Goal: Task Accomplishment & Management: Manage account settings

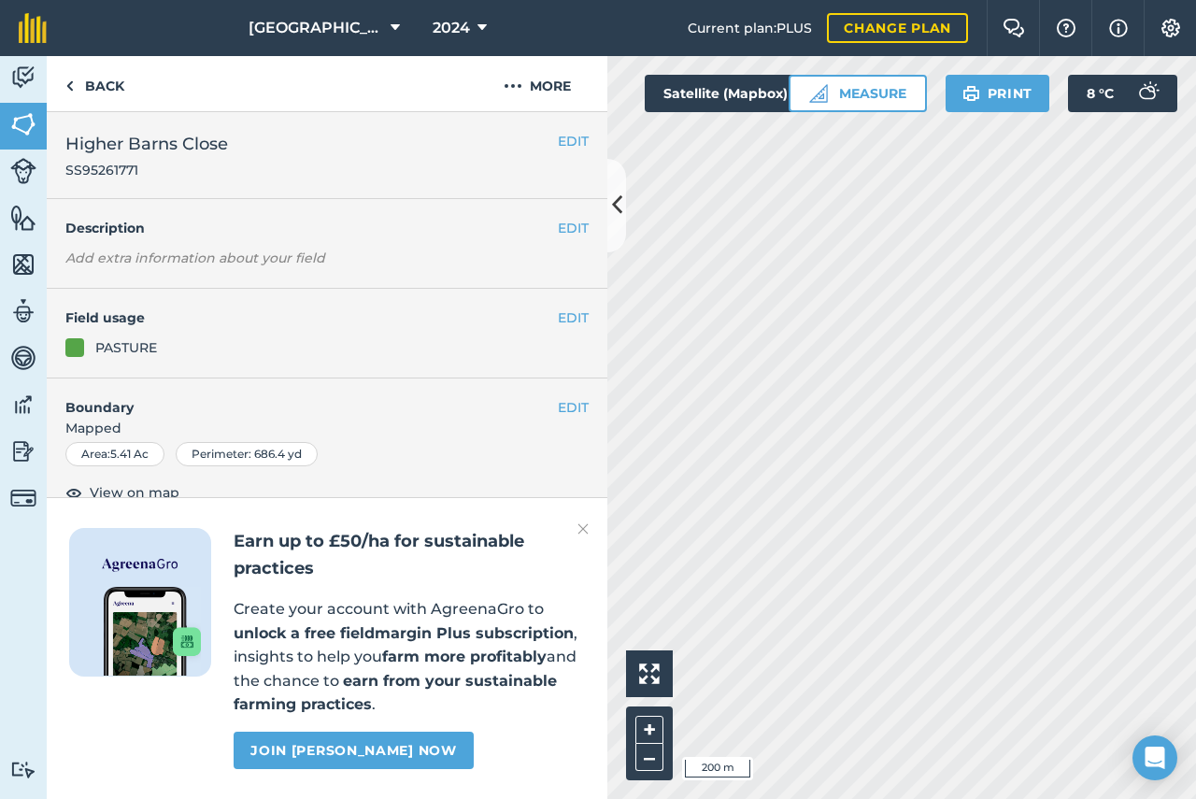
click at [590, 530] on div "Earn up to £50/ha for sustainable practices Create your account with AgreenaGro…" at bounding box center [327, 648] width 561 height 302
click at [586, 524] on img at bounding box center [583, 529] width 11 height 22
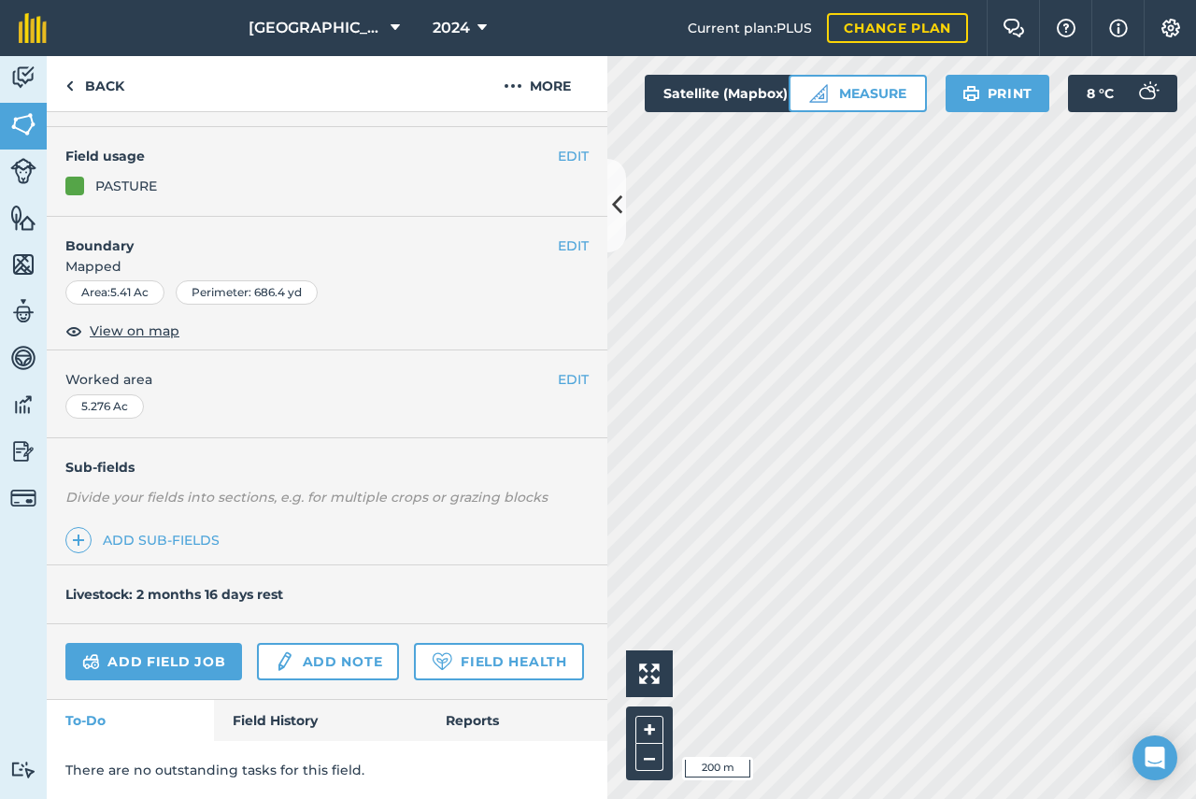
scroll to position [214, 0]
click at [284, 722] on link "Field History" at bounding box center [320, 720] width 212 height 41
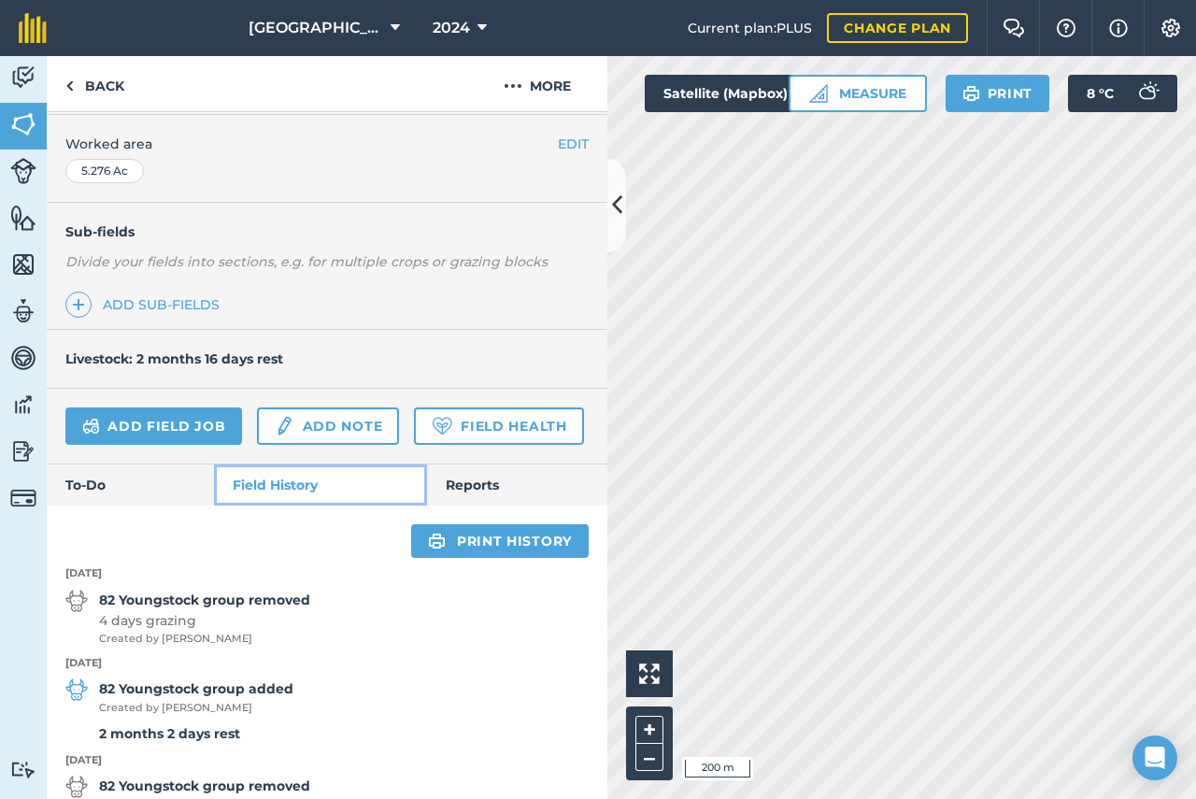
scroll to position [775, 0]
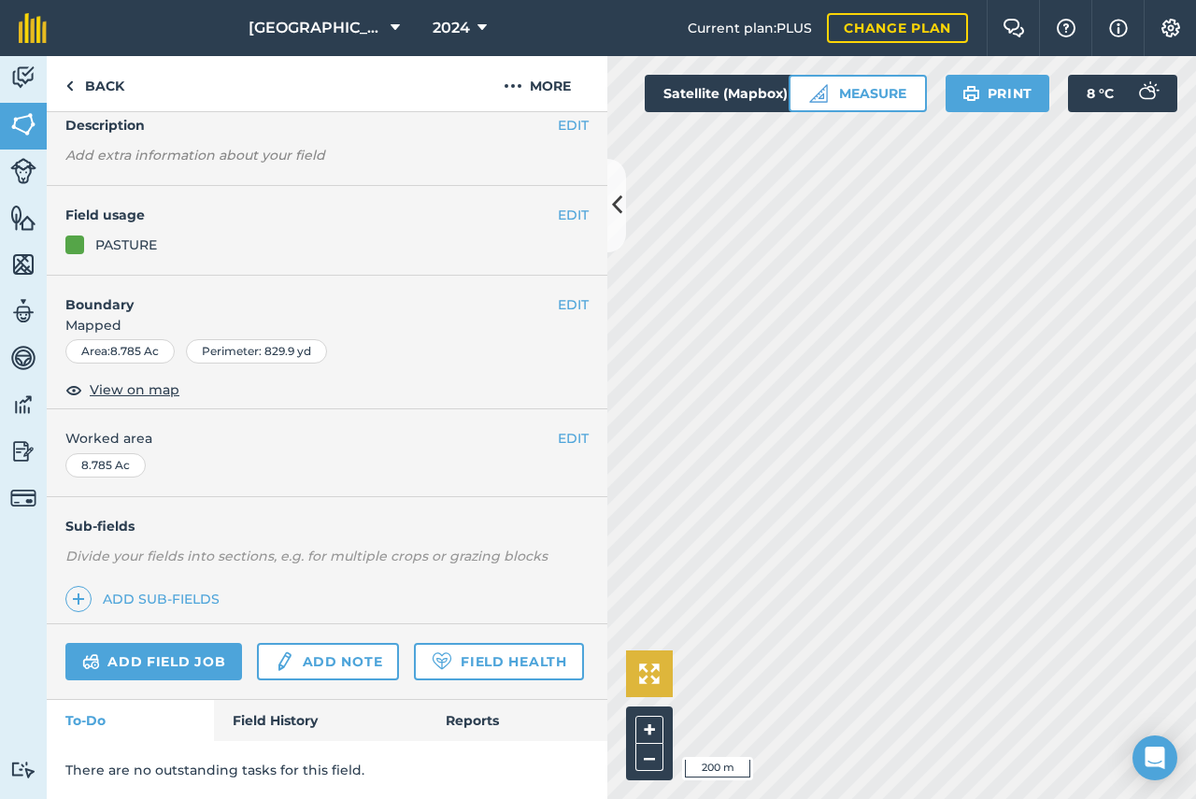
scroll to position [214, 0]
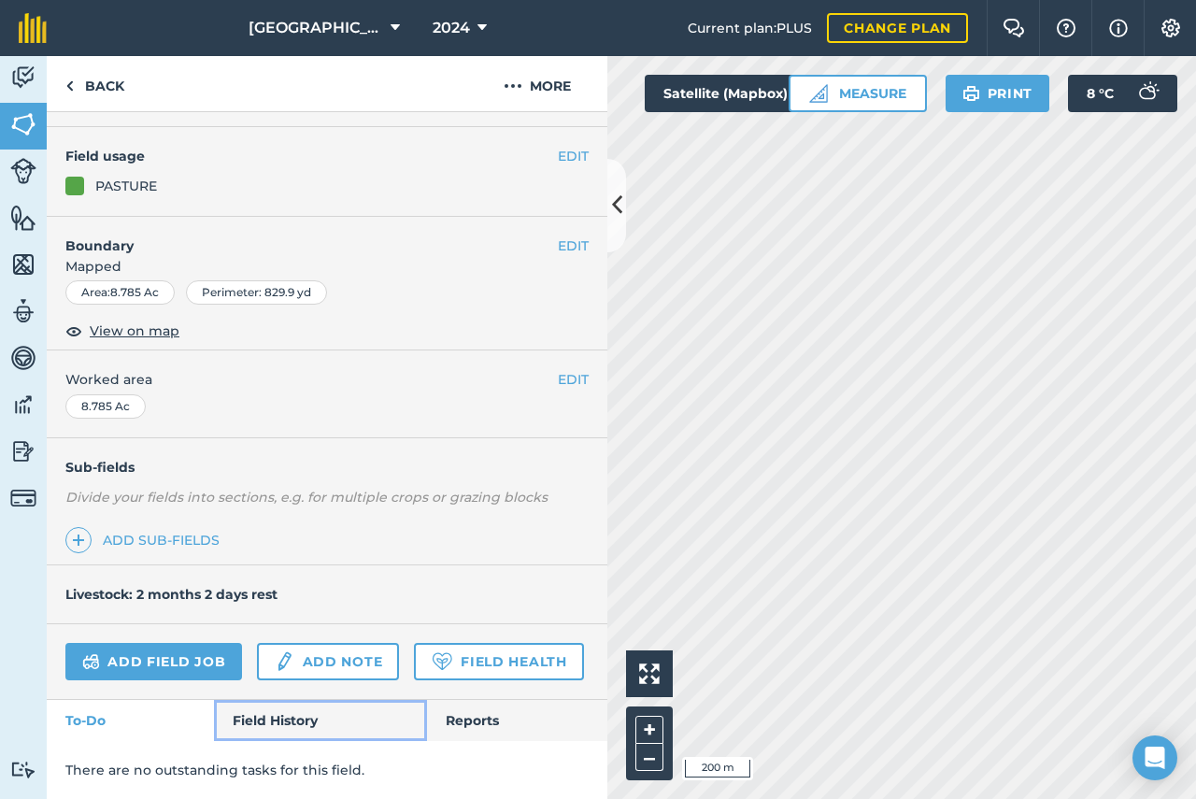
click at [300, 720] on link "Field History" at bounding box center [320, 720] width 212 height 41
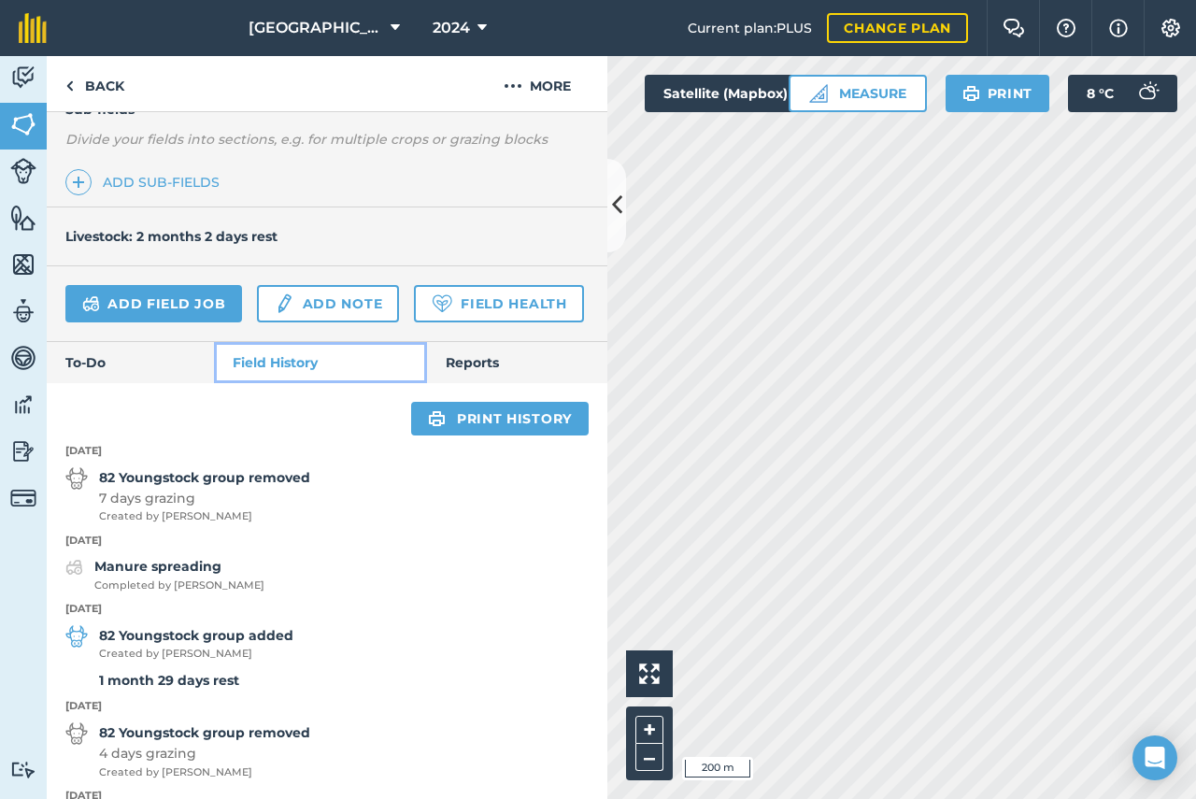
scroll to position [775, 0]
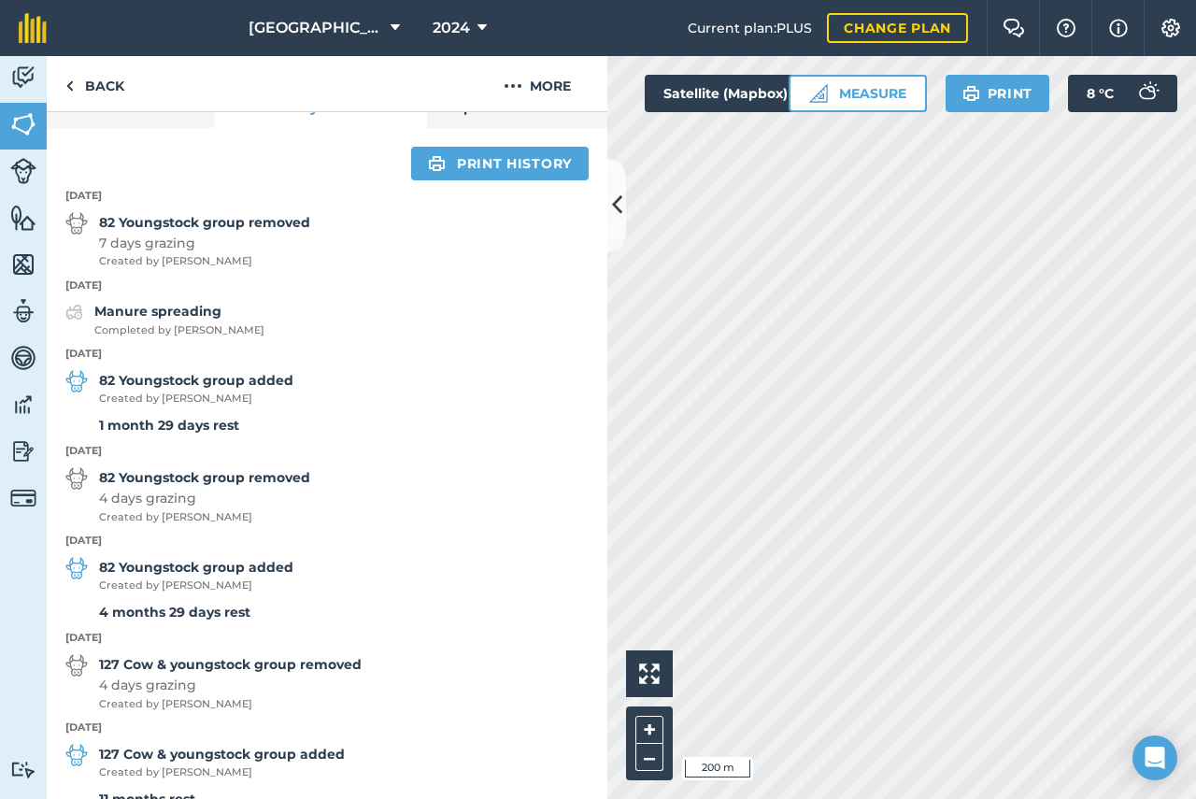
click at [513, 798] on html "[GEOGRAPHIC_DATA] 2024 Current plan : PLUS Change plan Farm Chat Help Info Sett…" at bounding box center [598, 399] width 1196 height 799
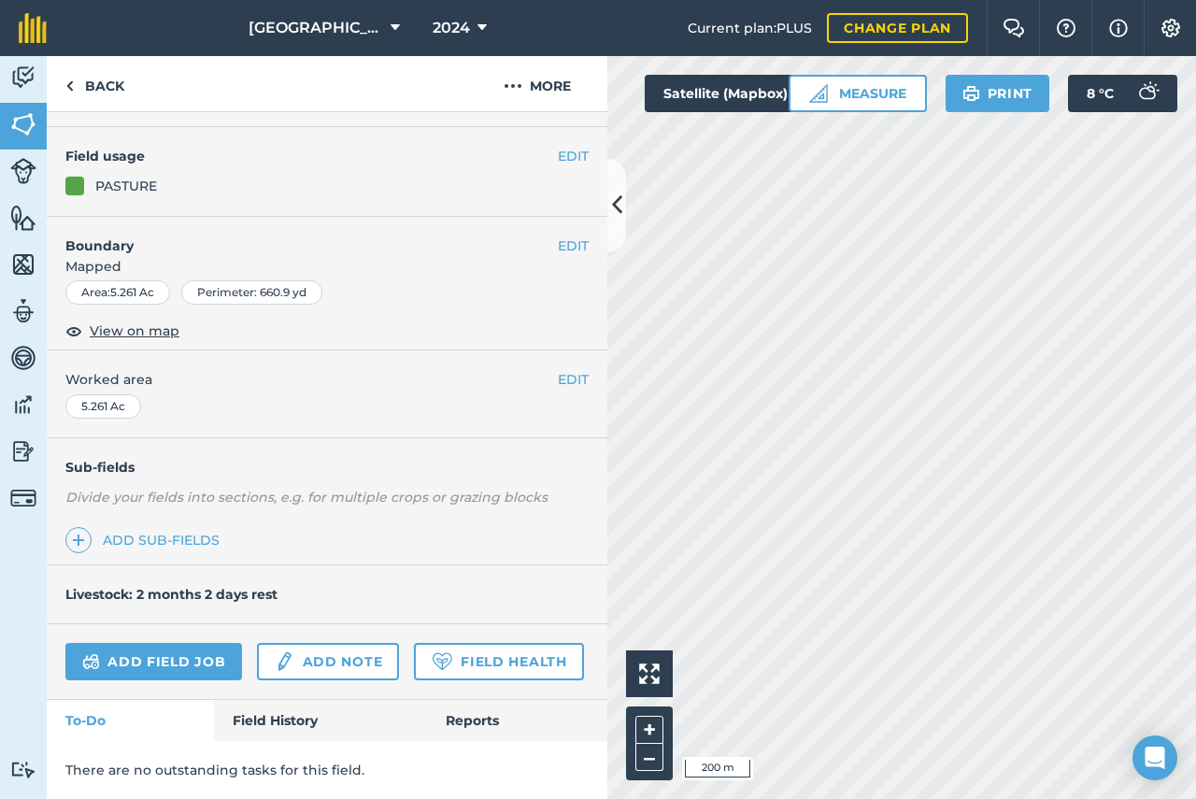
scroll to position [214, 0]
click at [287, 719] on link "Field History" at bounding box center [320, 720] width 212 height 41
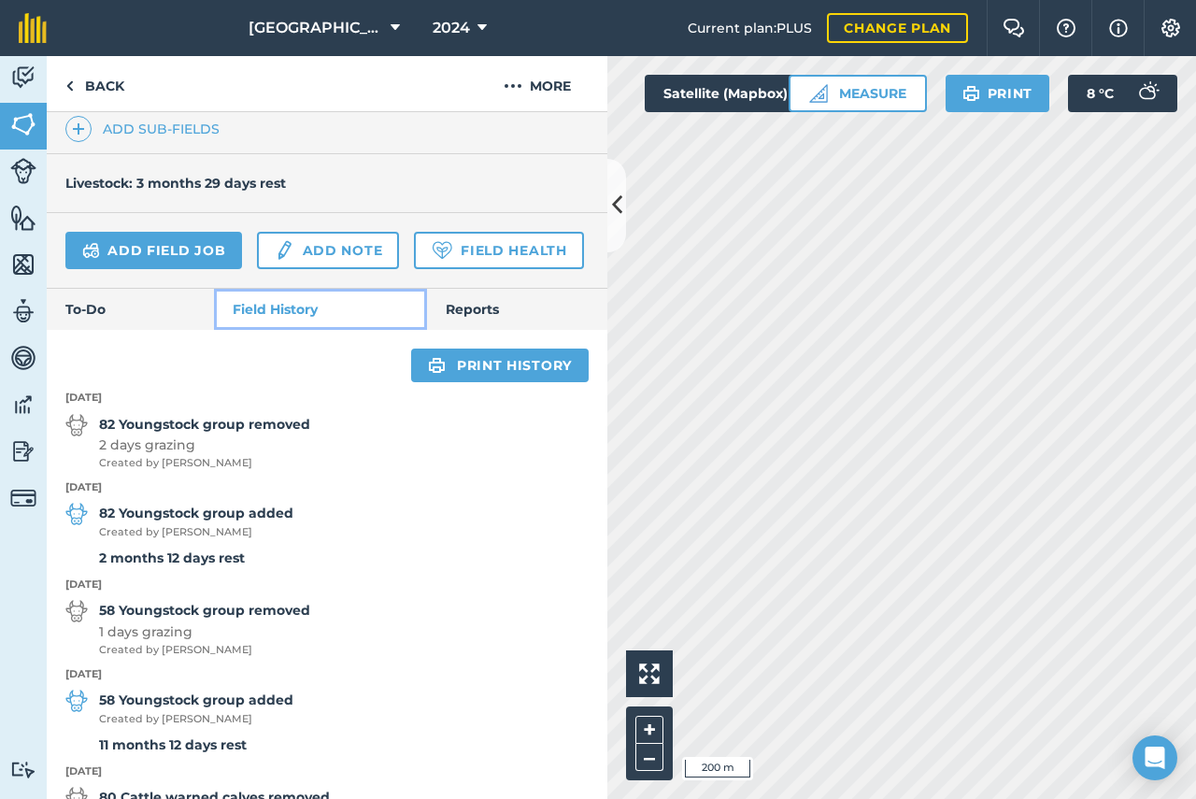
scroll to position [572, 0]
click at [17, 172] on img at bounding box center [23, 171] width 26 height 26
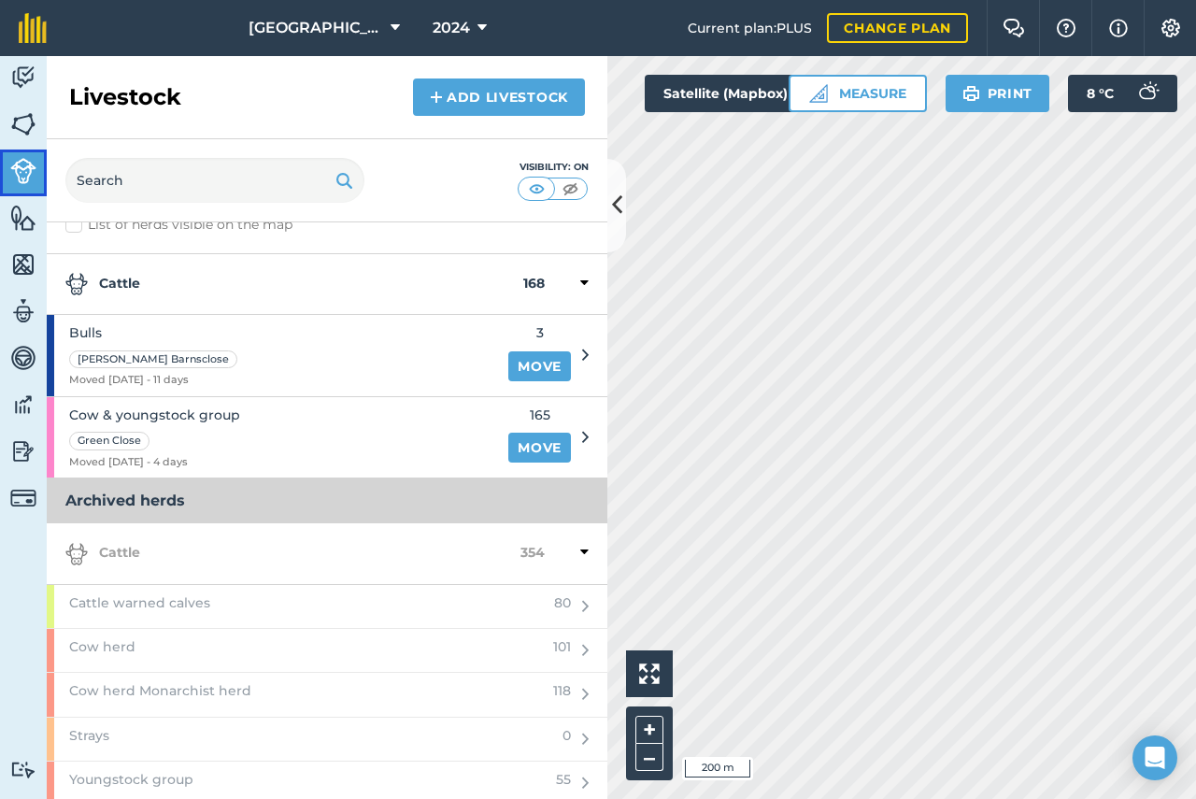
scroll to position [34, 0]
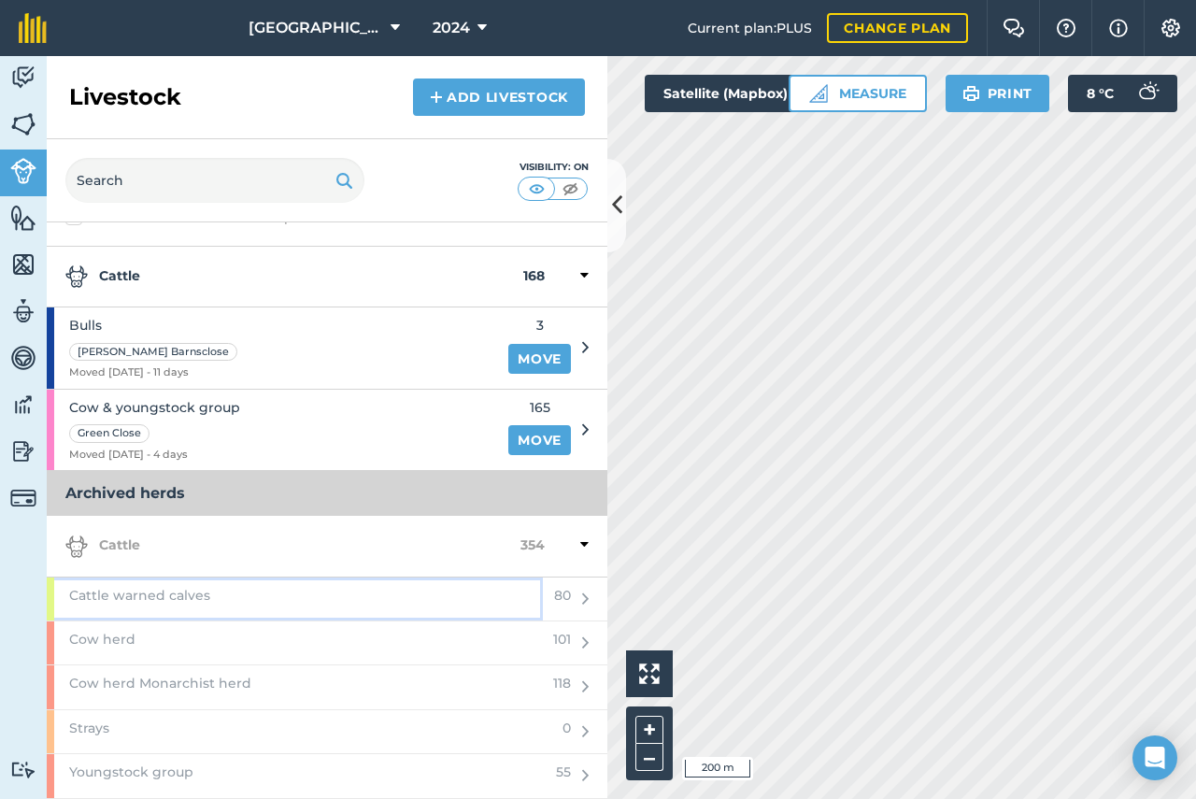
click at [188, 600] on span "Cattle warned calves" at bounding box center [139, 595] width 141 height 21
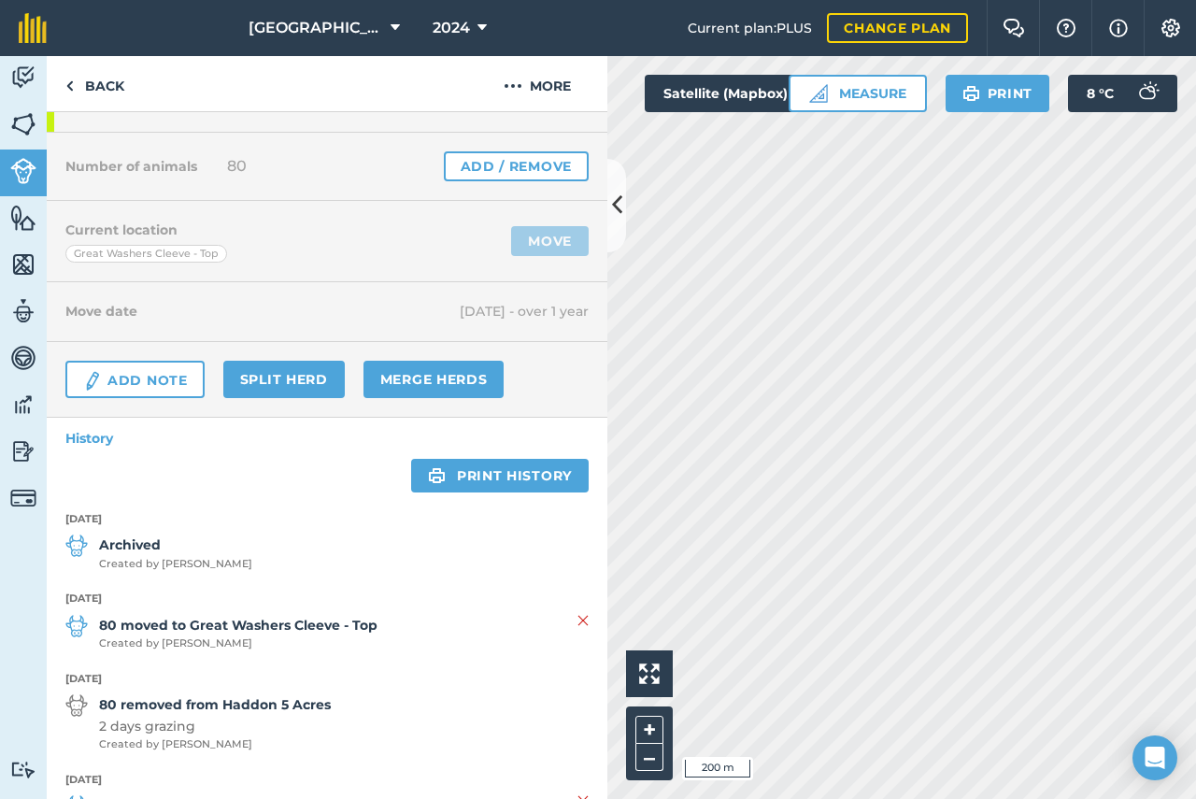
scroll to position [280, 0]
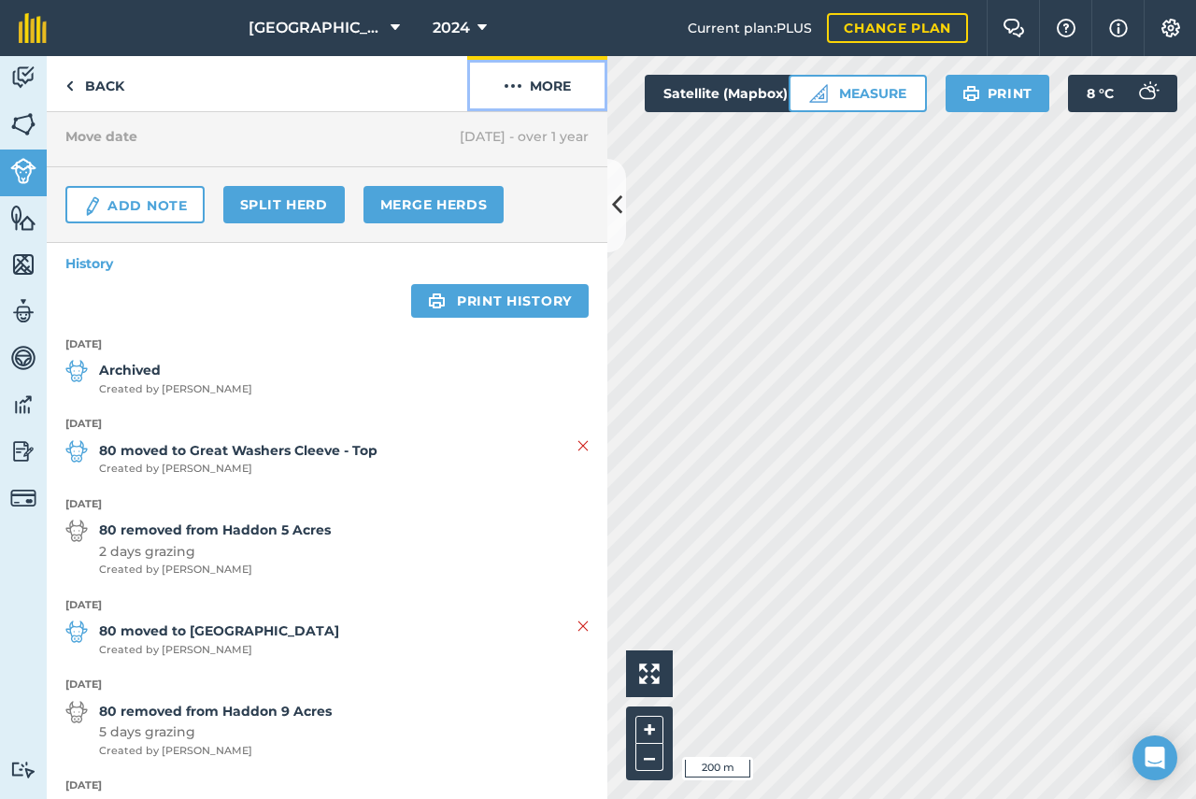
click at [513, 83] on img at bounding box center [513, 86] width 19 height 22
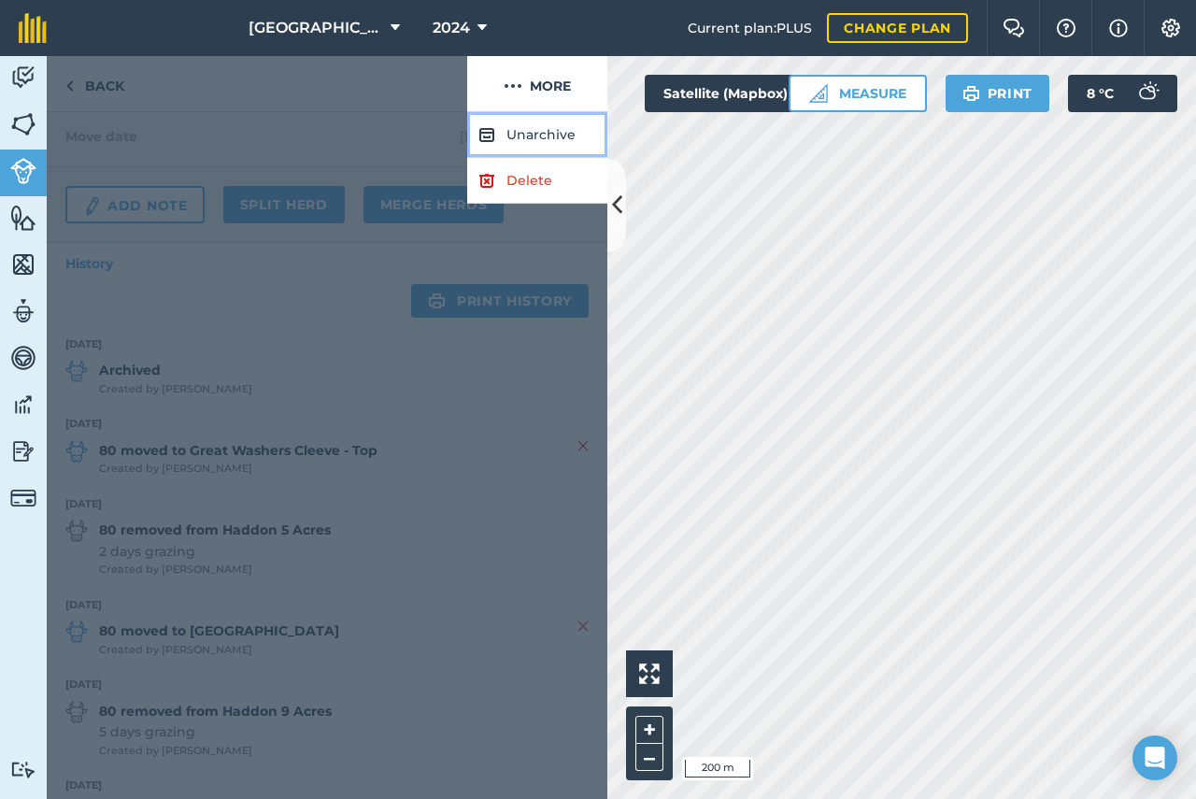
click at [535, 138] on button "Unarchive" at bounding box center [537, 135] width 140 height 46
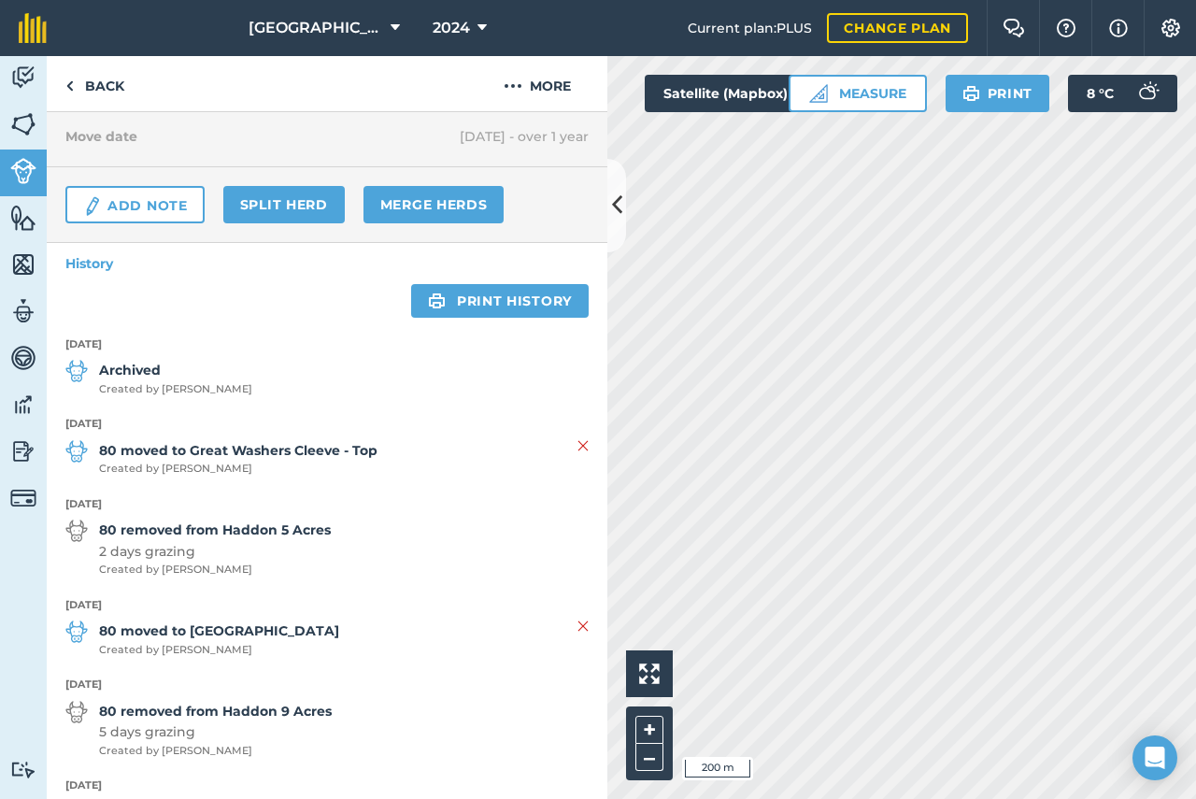
scroll to position [236, 0]
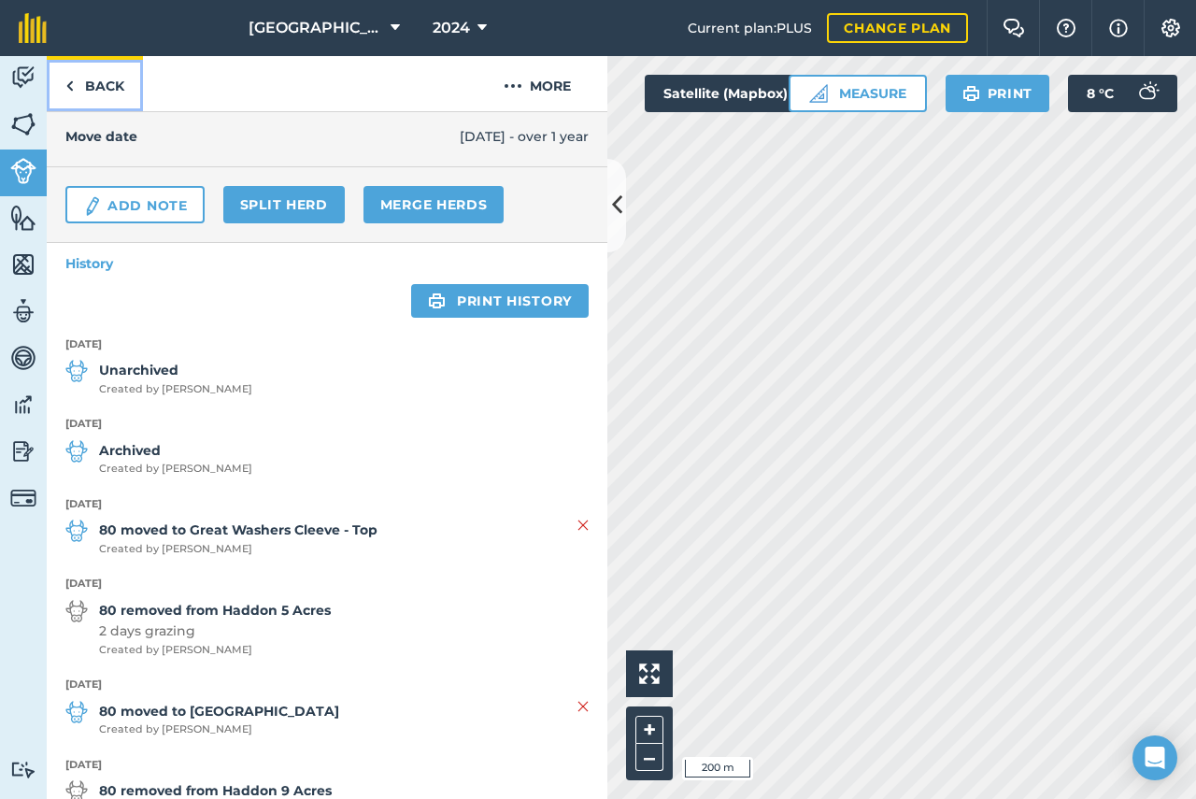
click at [83, 78] on link "Back" at bounding box center [95, 83] width 96 height 55
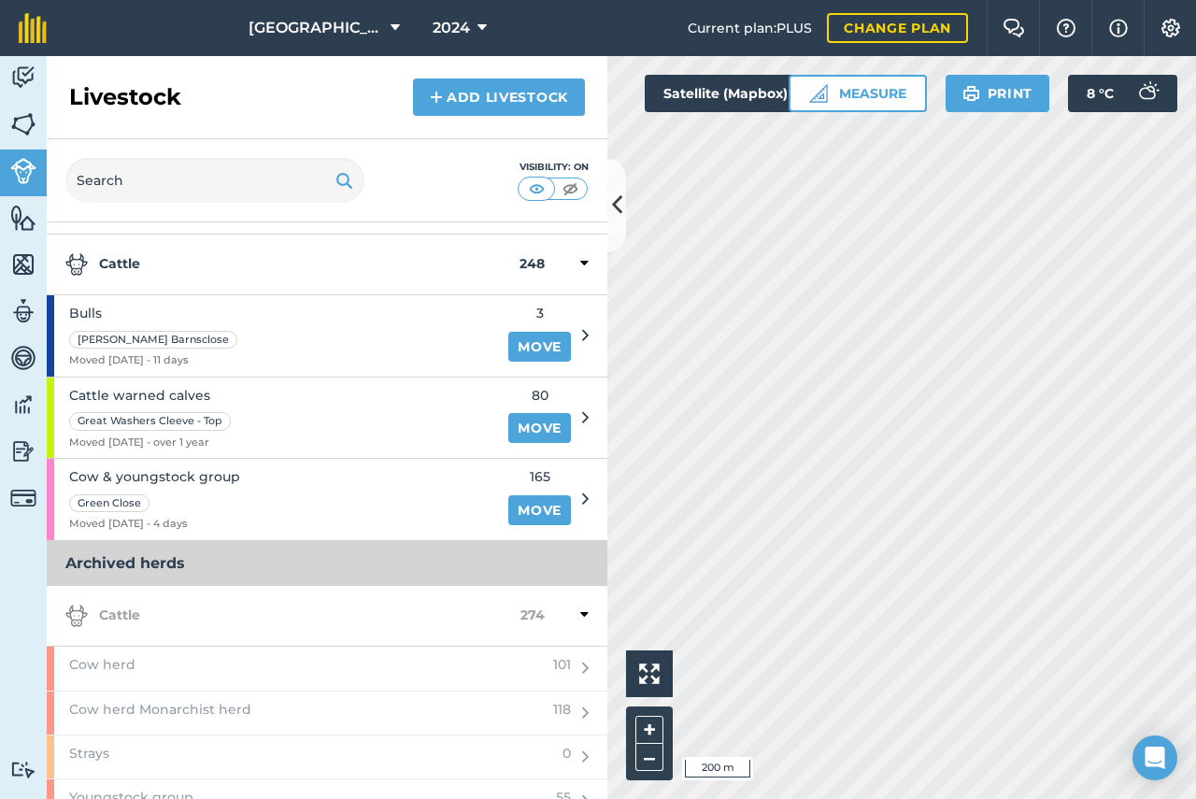
scroll to position [71, 0]
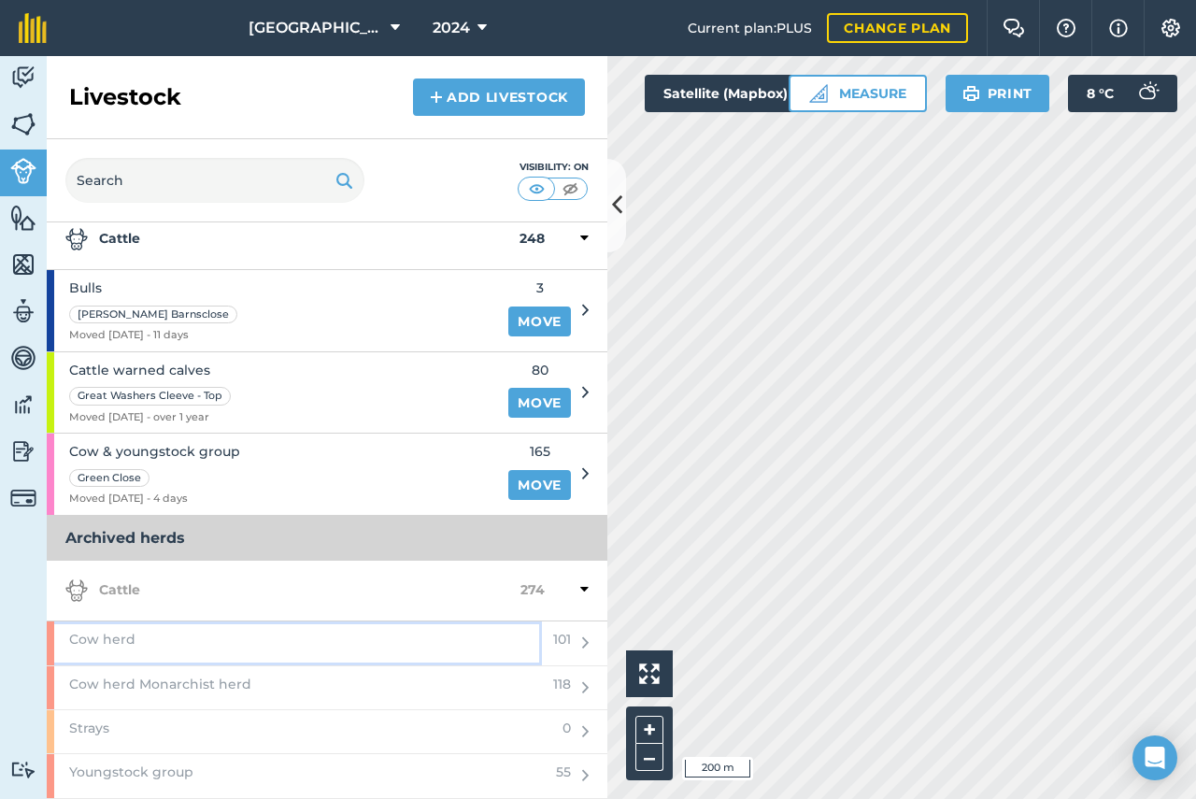
click at [107, 642] on span "Cow herd" at bounding box center [102, 639] width 66 height 21
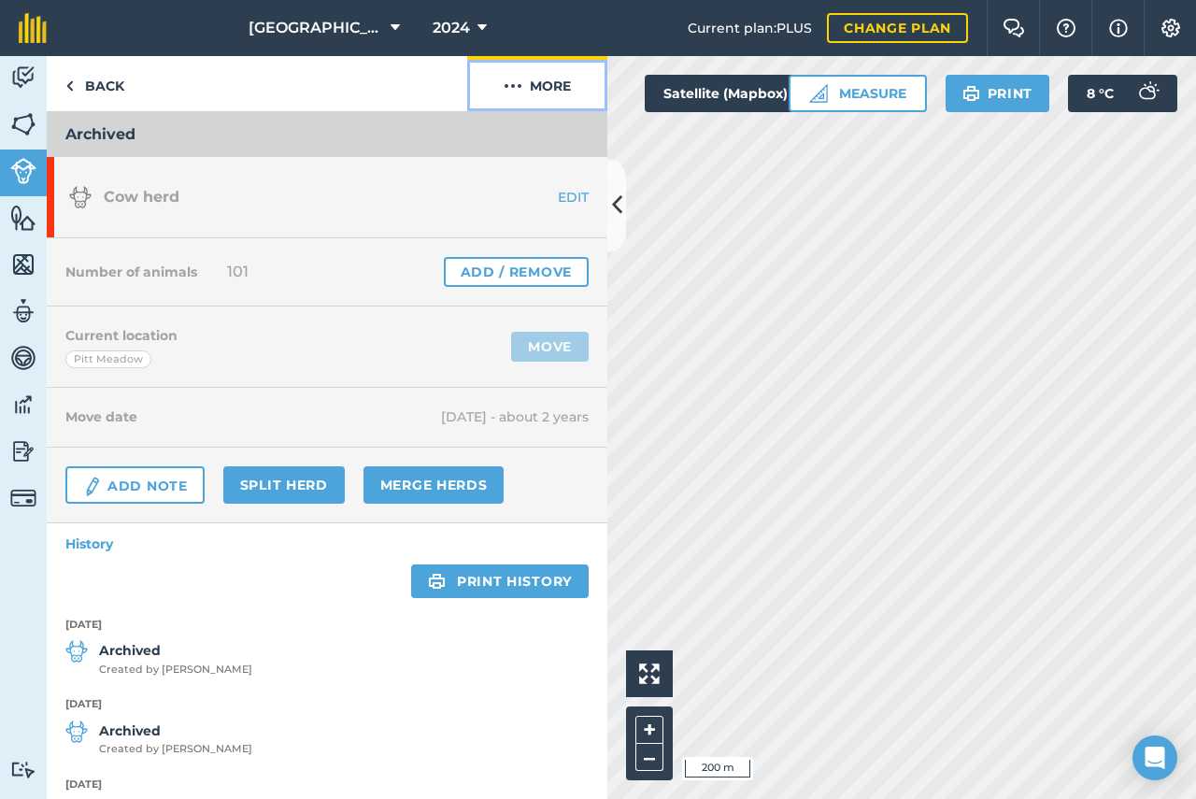
click at [517, 88] on img at bounding box center [513, 86] width 19 height 22
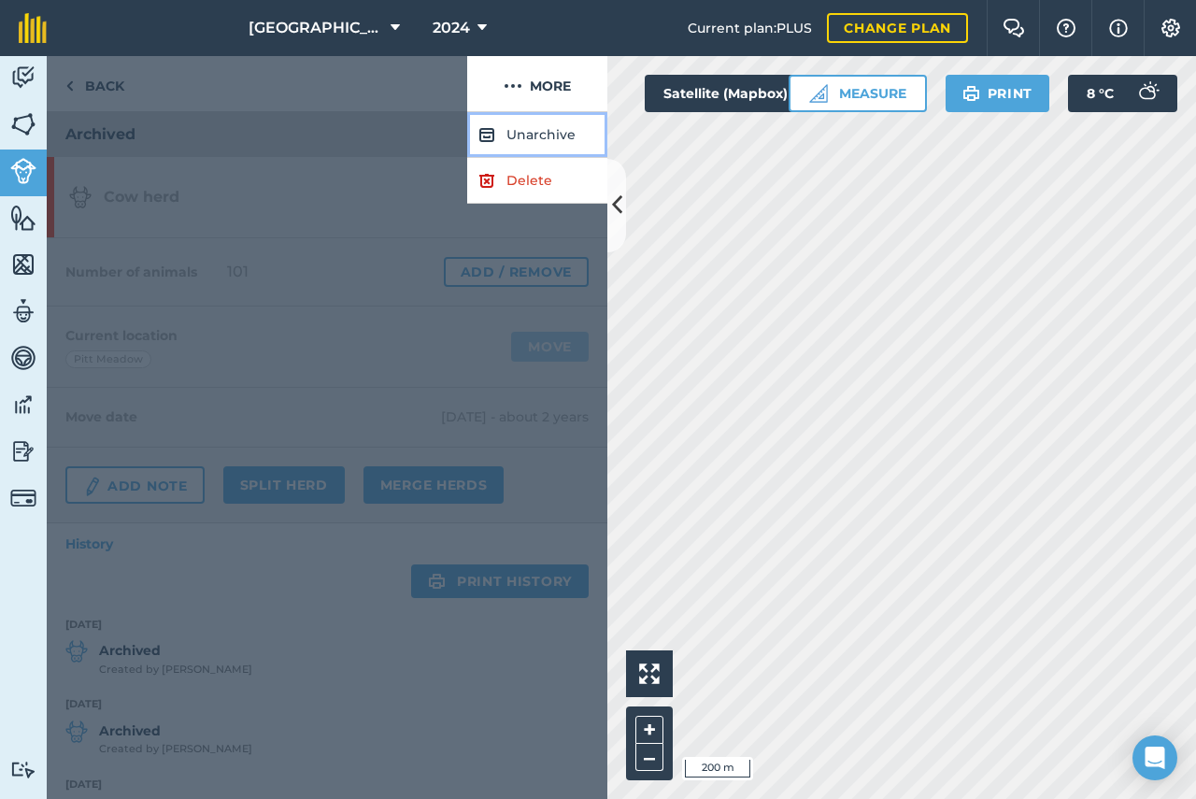
click at [546, 140] on button "Unarchive" at bounding box center [537, 135] width 140 height 46
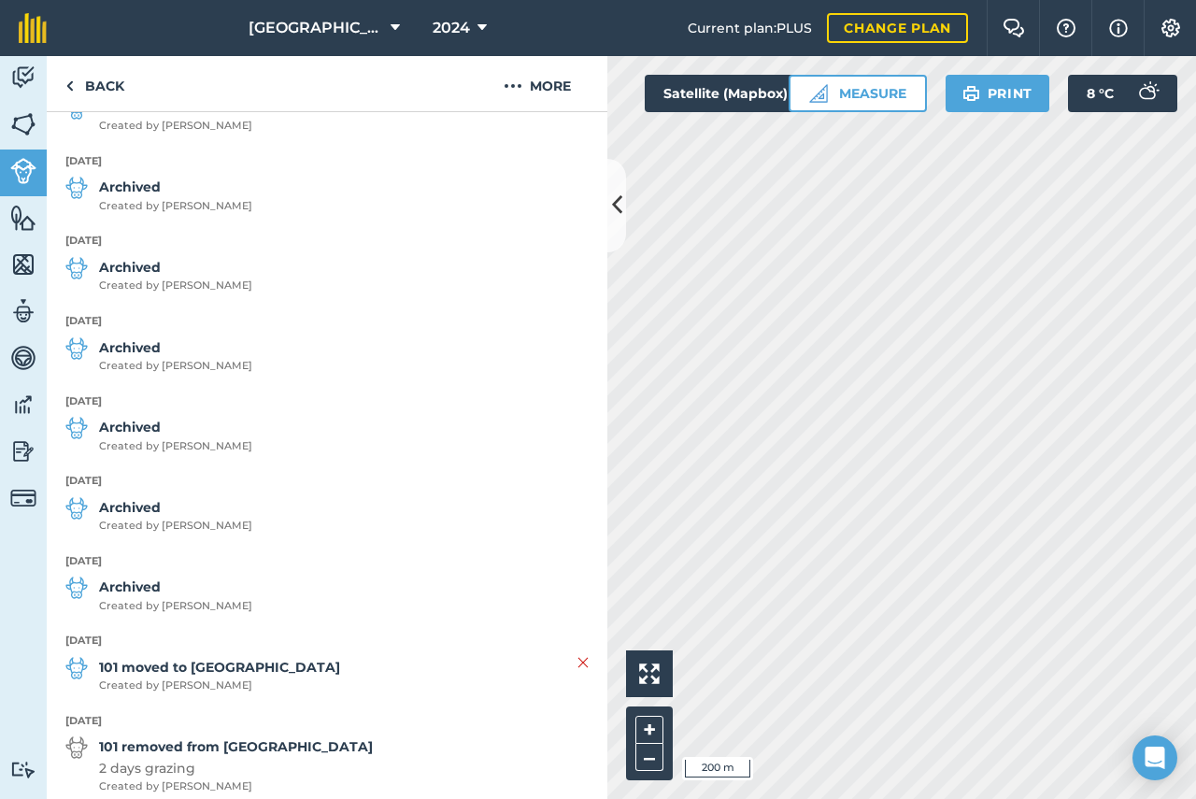
scroll to position [748, 0]
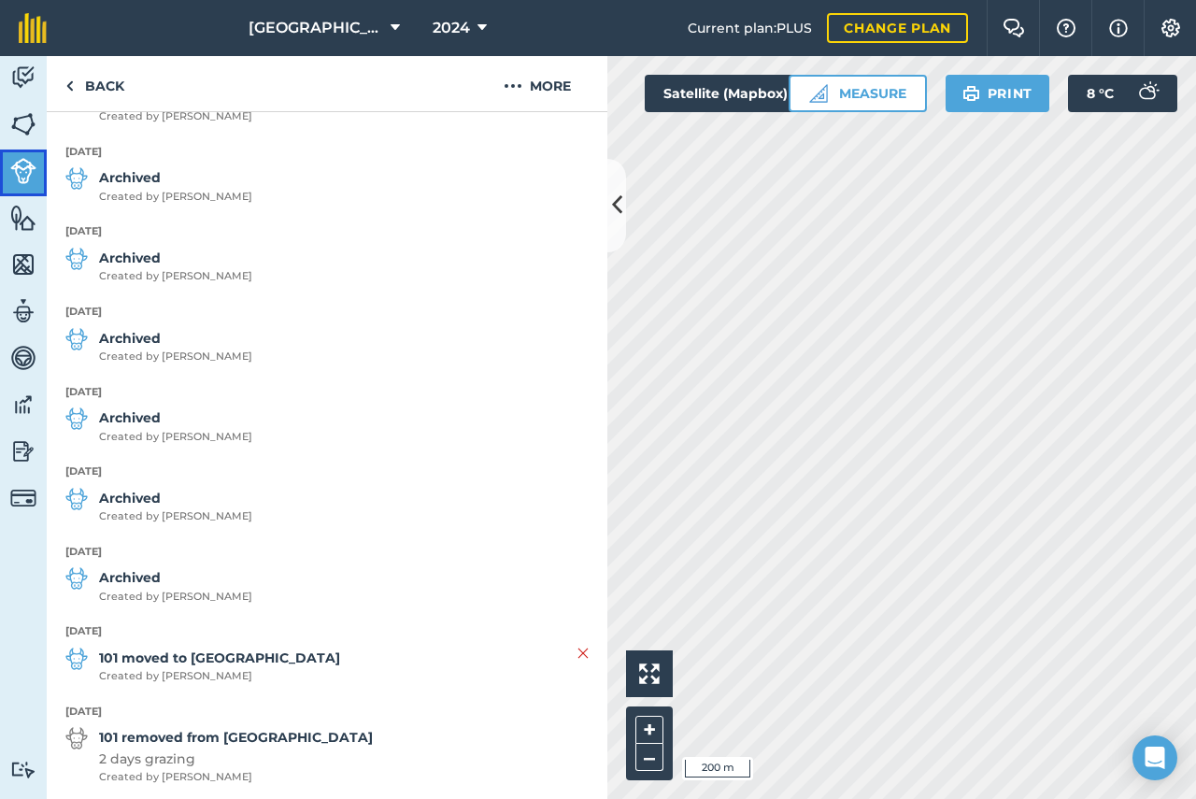
click at [19, 163] on img at bounding box center [23, 171] width 26 height 26
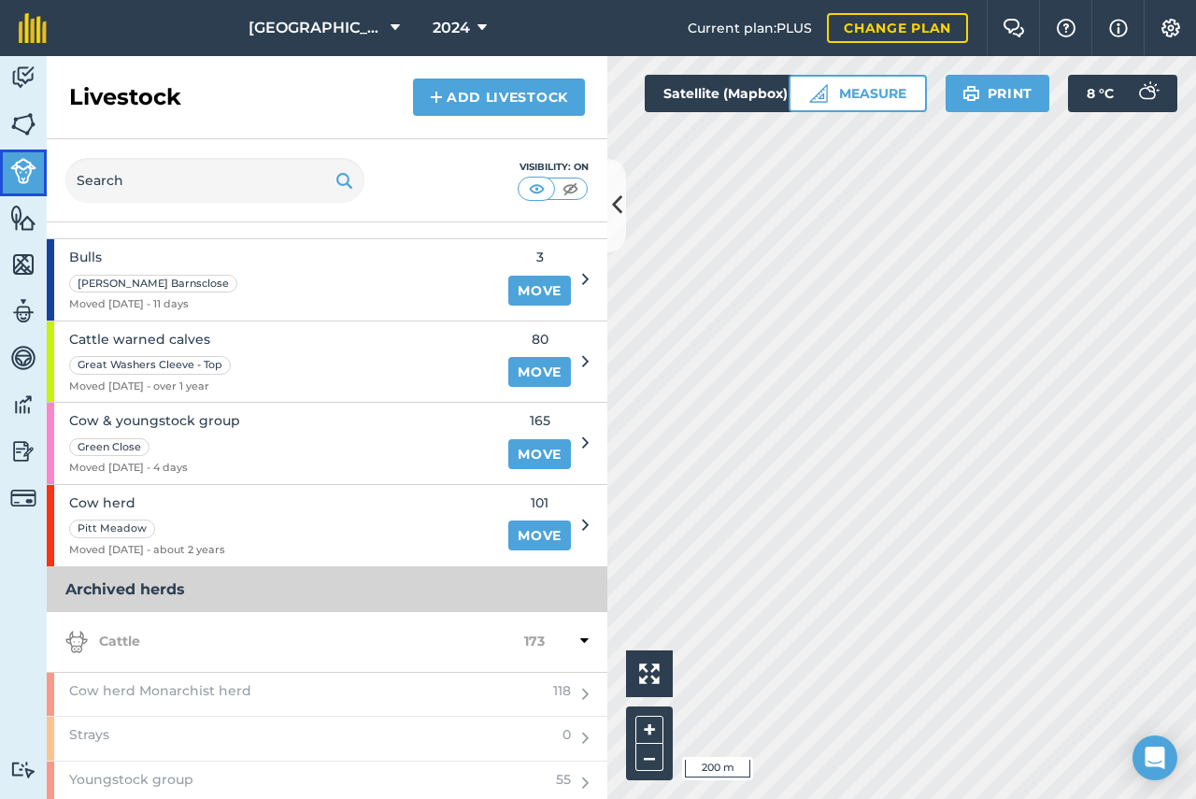
scroll to position [108, 0]
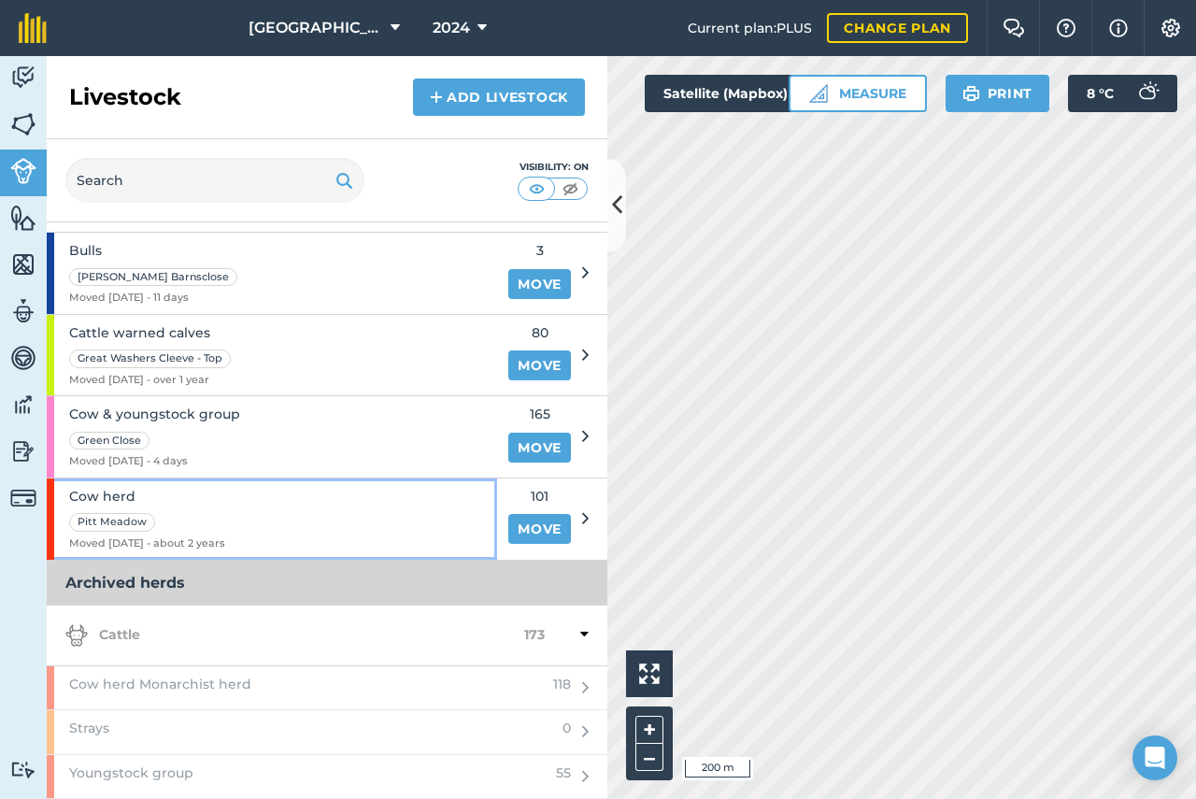
click at [113, 495] on span "Cow herd" at bounding box center [147, 496] width 156 height 21
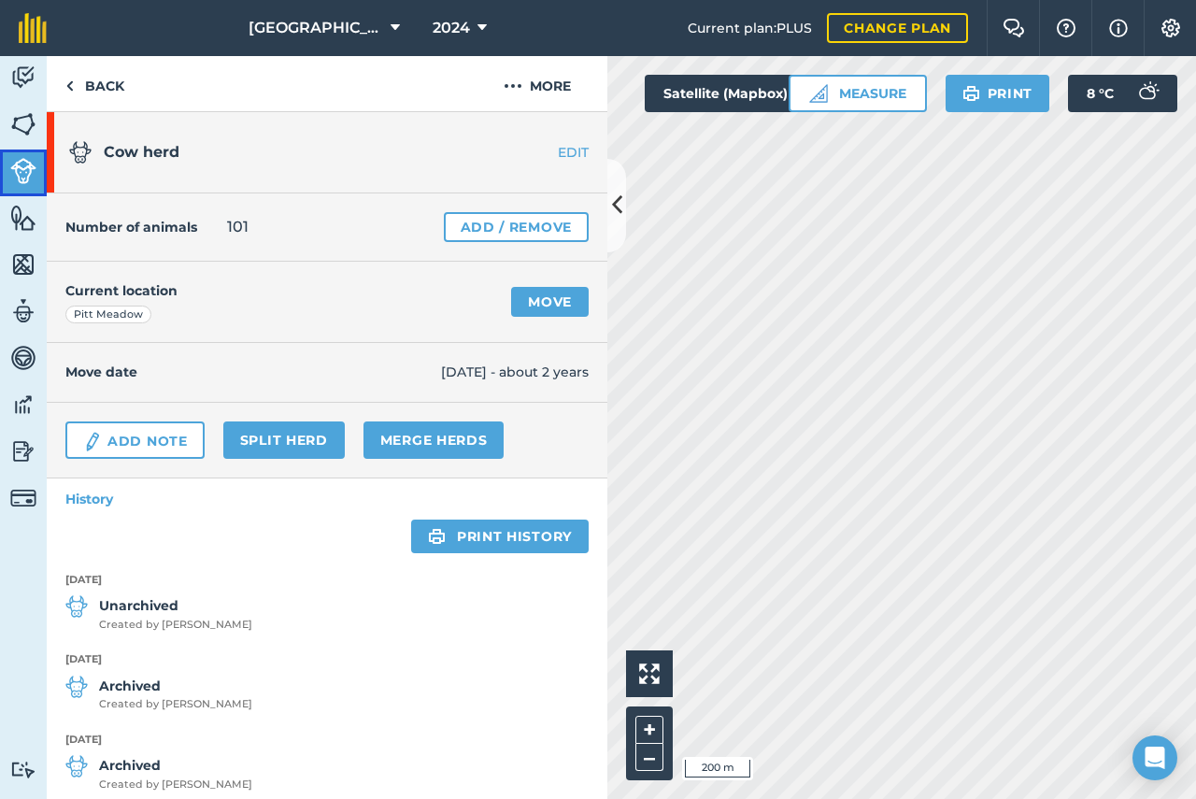
click at [25, 165] on img at bounding box center [23, 171] width 26 height 26
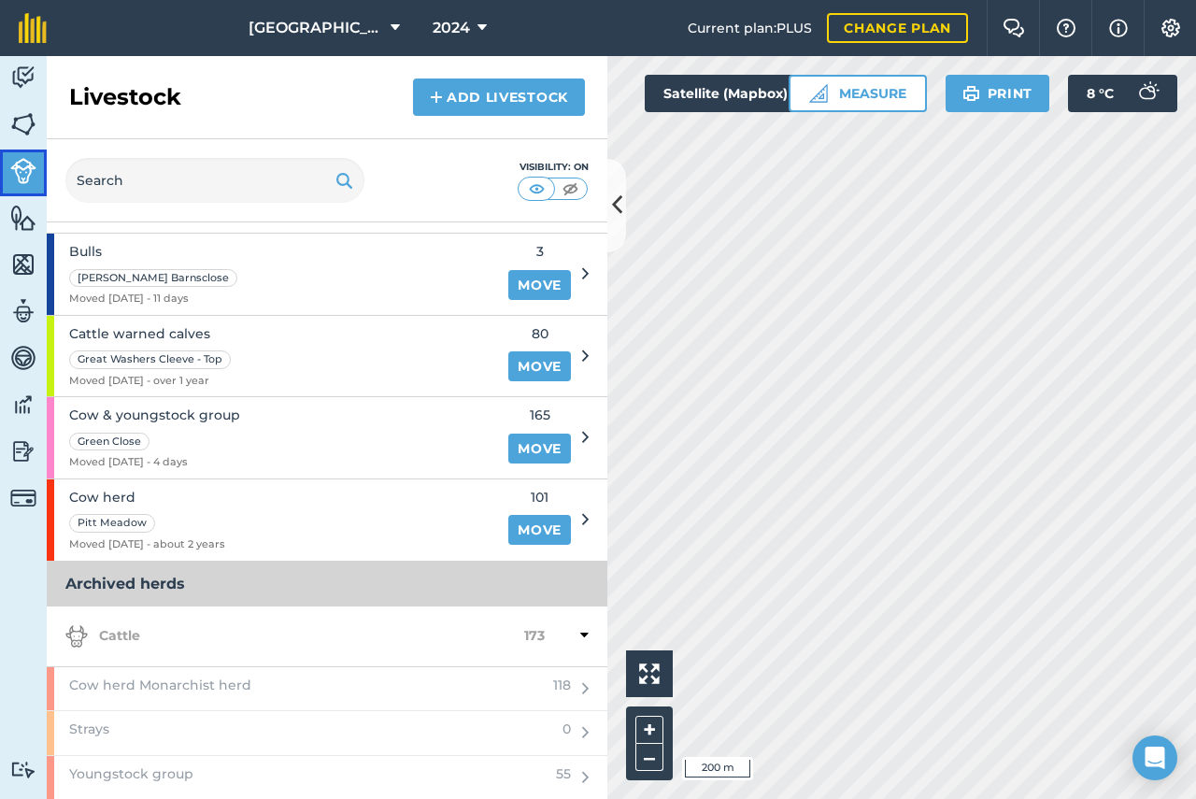
scroll to position [108, 0]
click at [618, 211] on icon at bounding box center [617, 205] width 10 height 33
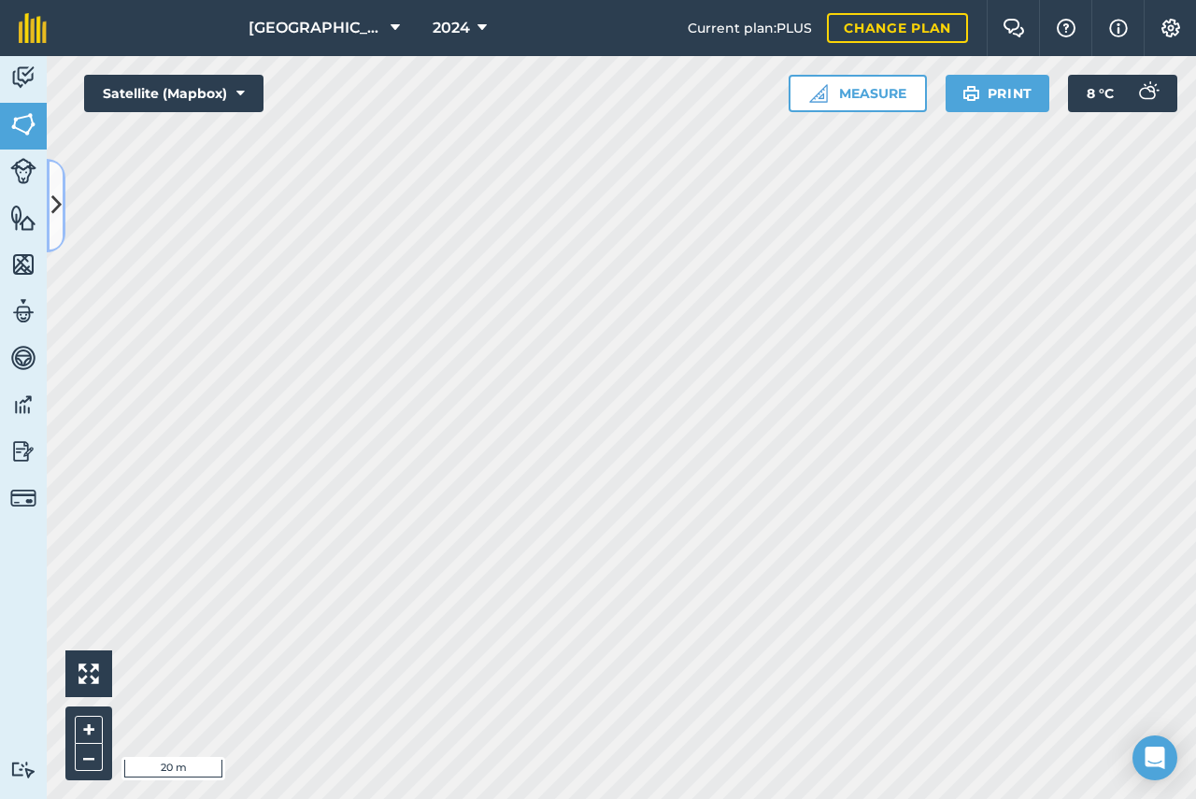
click at [55, 203] on icon at bounding box center [56, 205] width 10 height 33
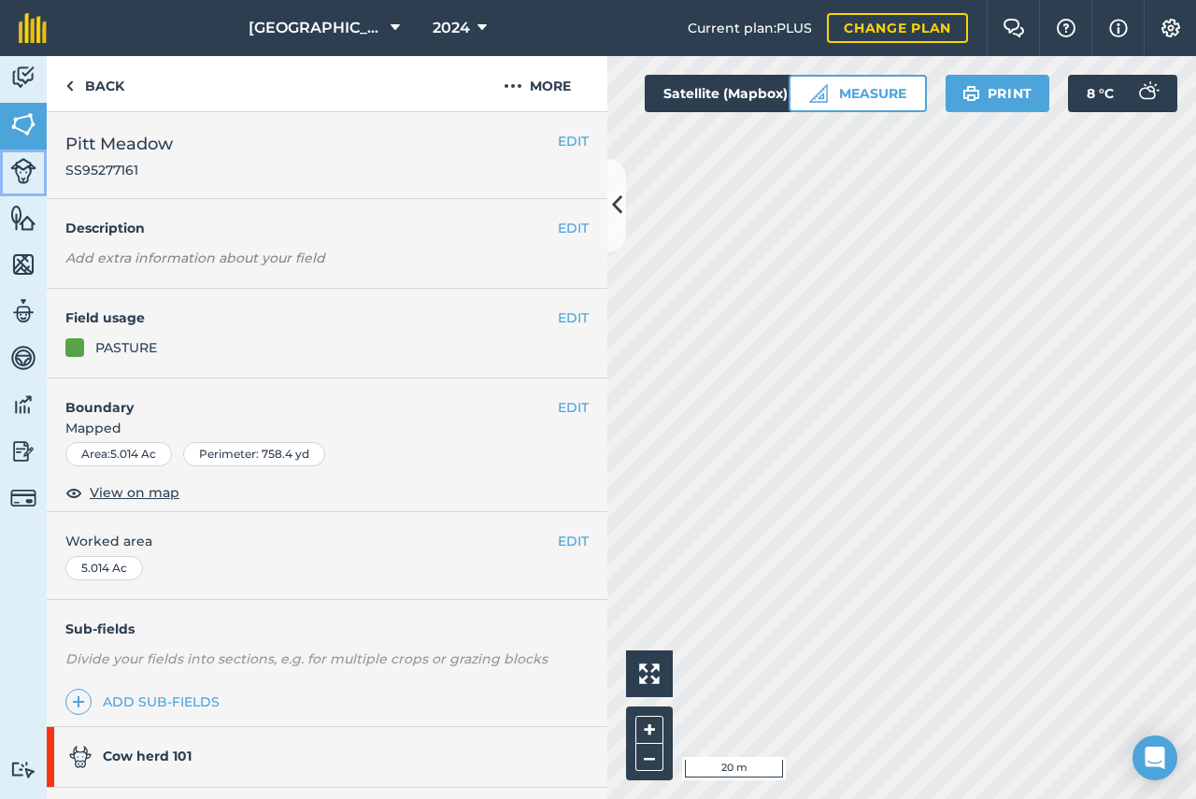
click at [16, 171] on img at bounding box center [23, 171] width 26 height 26
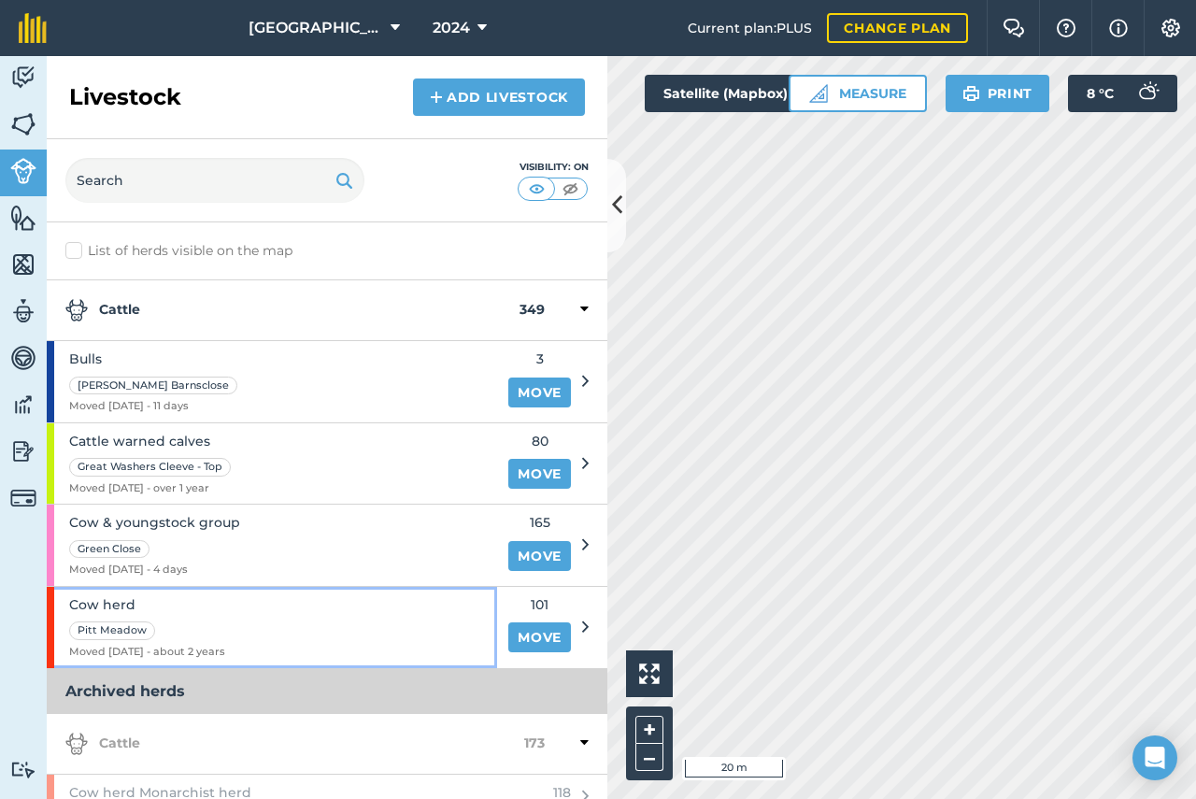
click at [95, 630] on div "Pitt Meadow" at bounding box center [112, 630] width 86 height 19
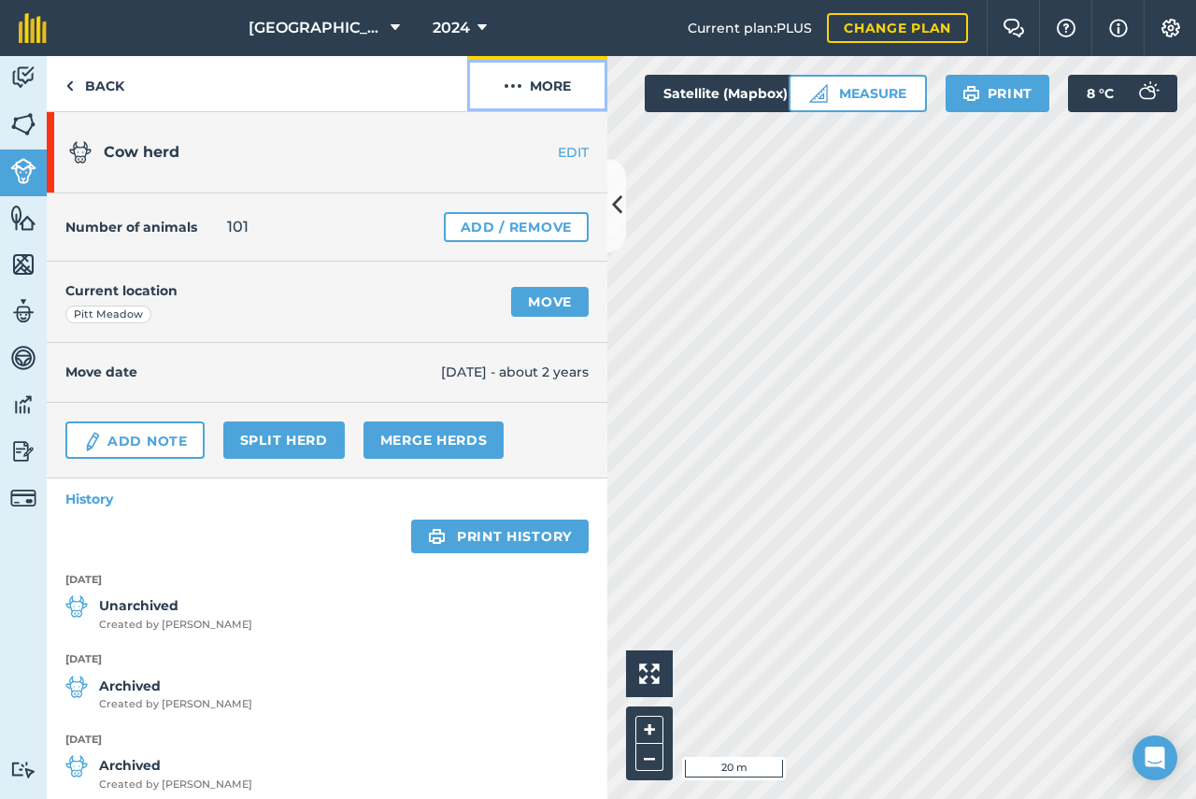
click at [515, 90] on img at bounding box center [513, 86] width 19 height 22
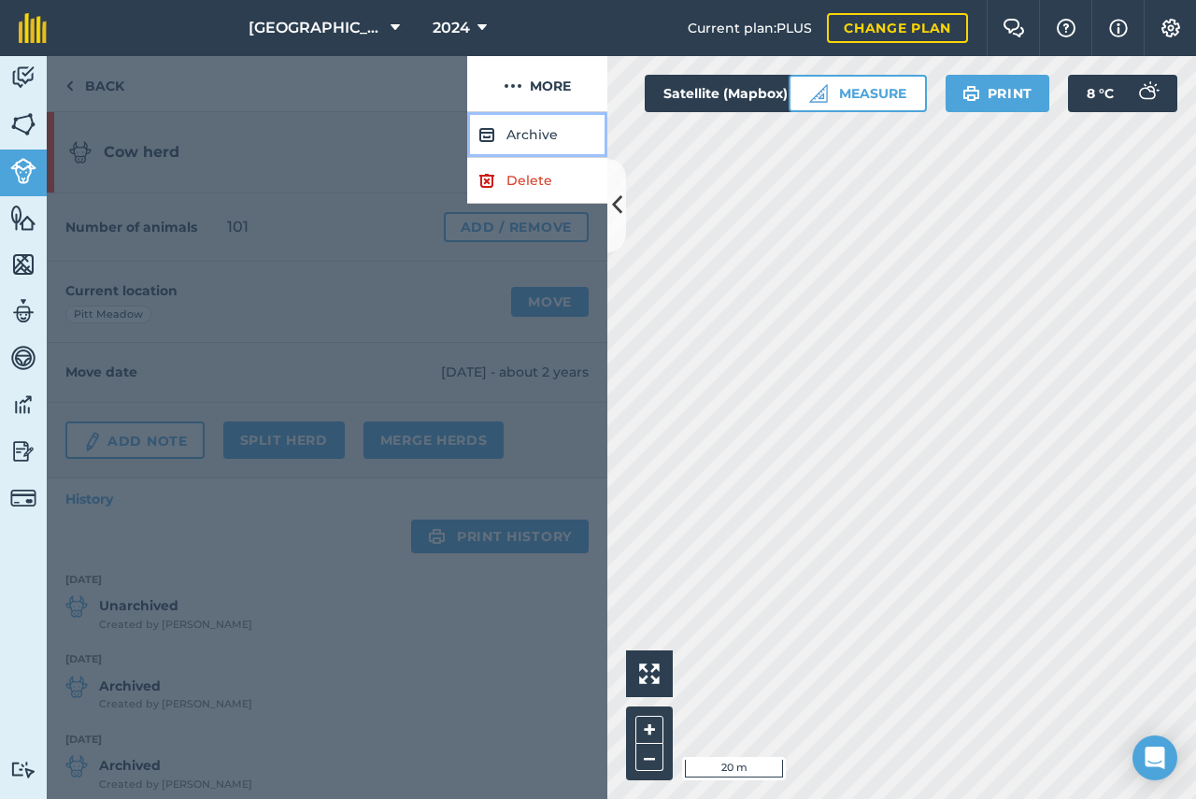
click at [529, 142] on button "Archive" at bounding box center [537, 135] width 140 height 46
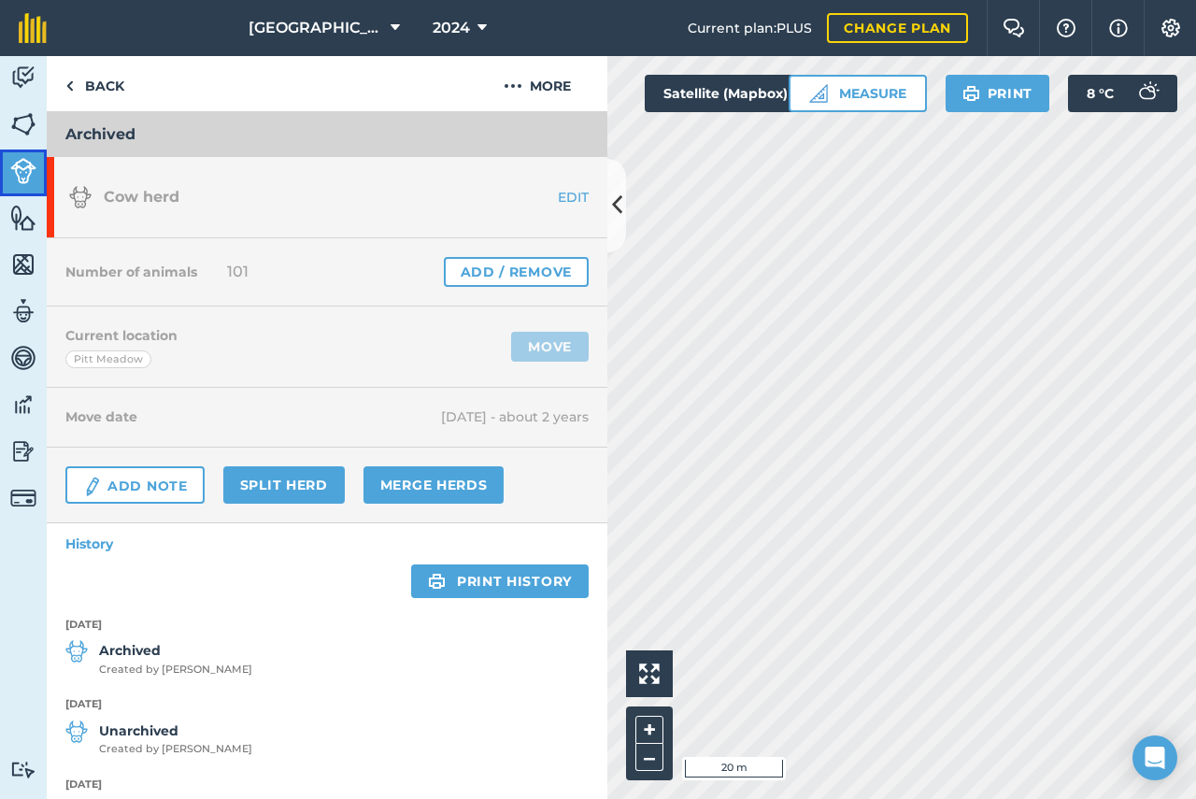
click at [29, 174] on img at bounding box center [23, 171] width 26 height 26
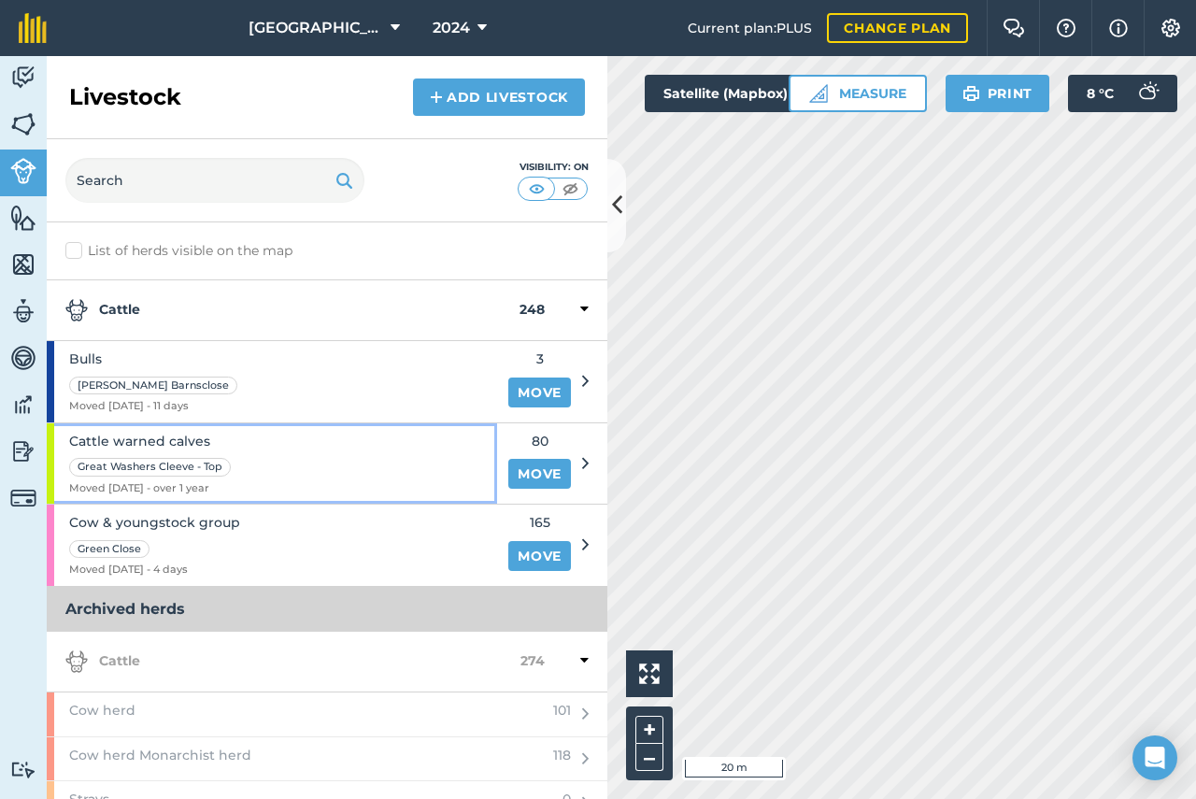
click at [149, 438] on span "Cattle warned calves" at bounding box center [151, 441] width 165 height 21
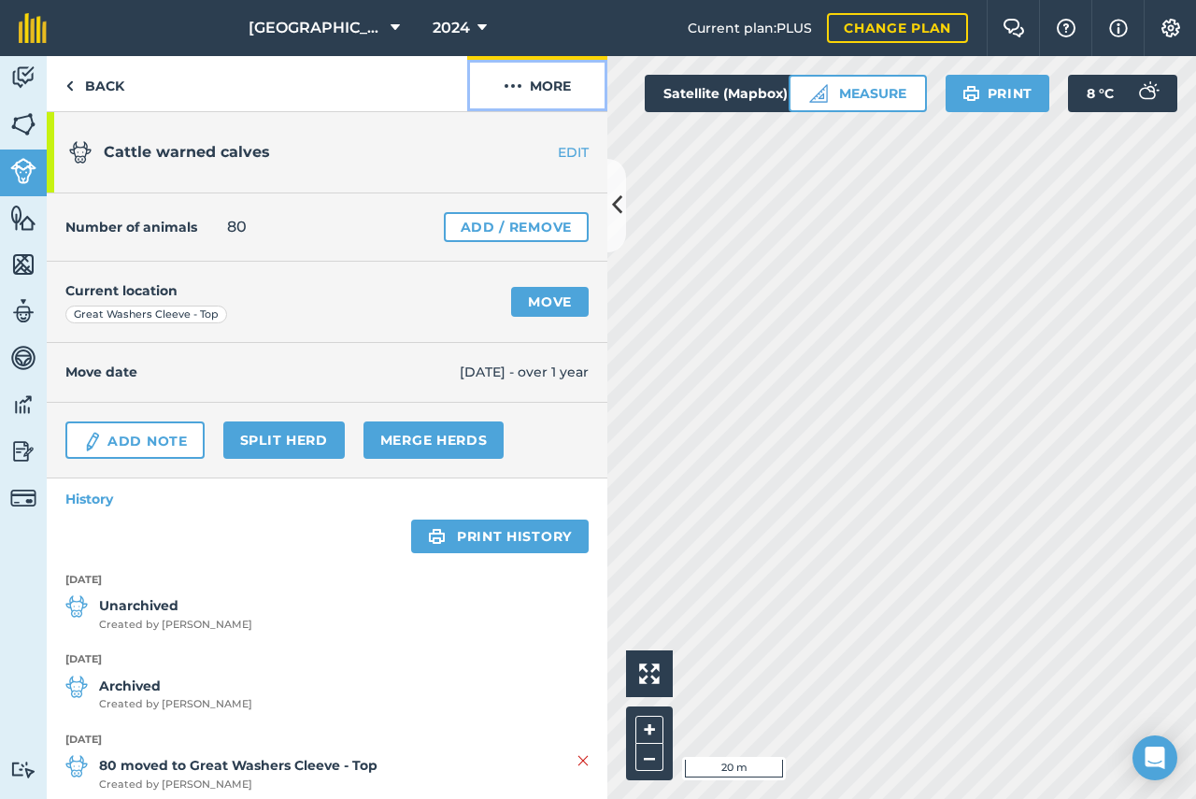
click at [513, 89] on img at bounding box center [513, 86] width 19 height 22
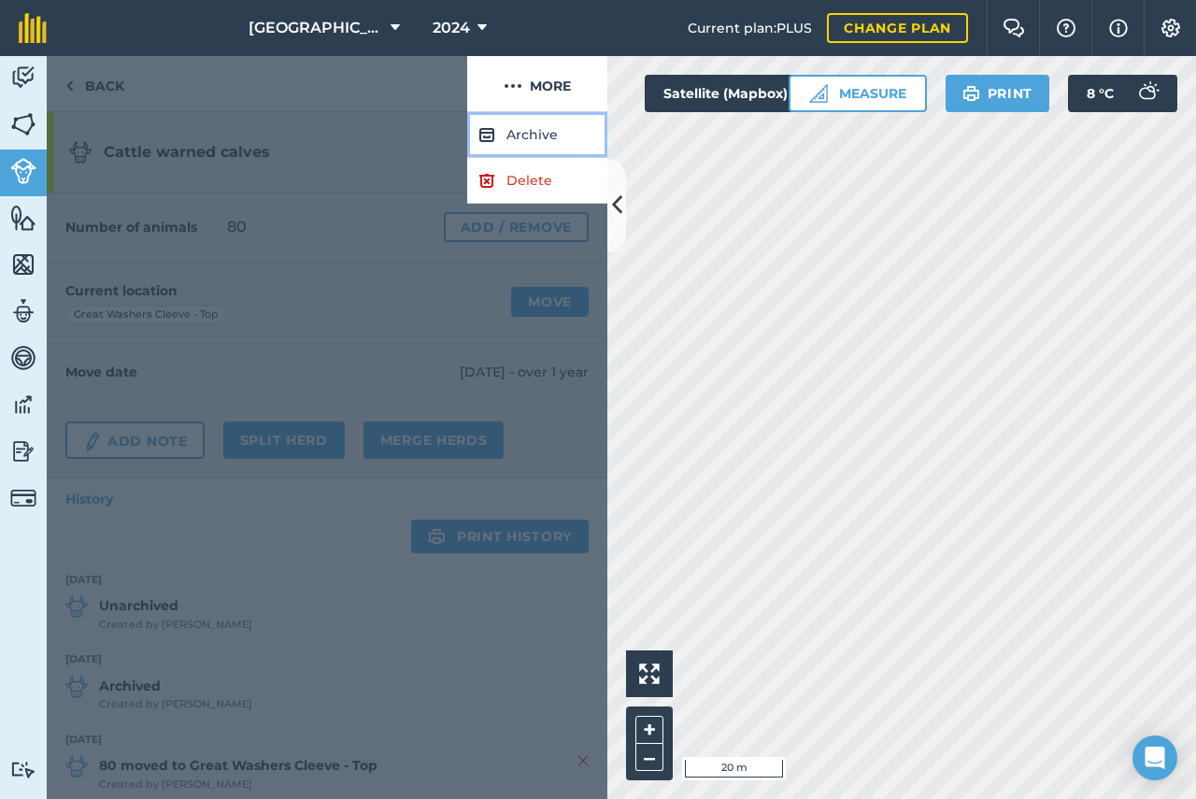
click at [521, 137] on button "Archive" at bounding box center [537, 135] width 140 height 46
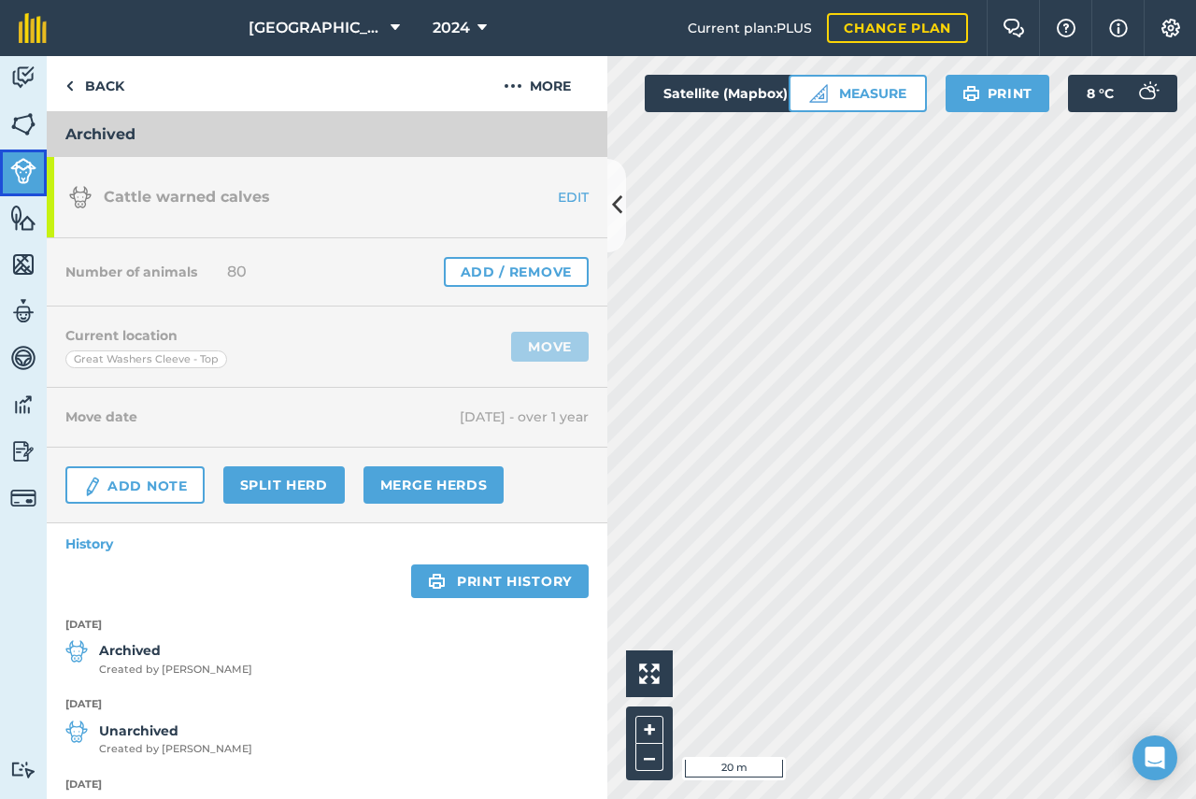
click at [25, 167] on img at bounding box center [23, 171] width 26 height 26
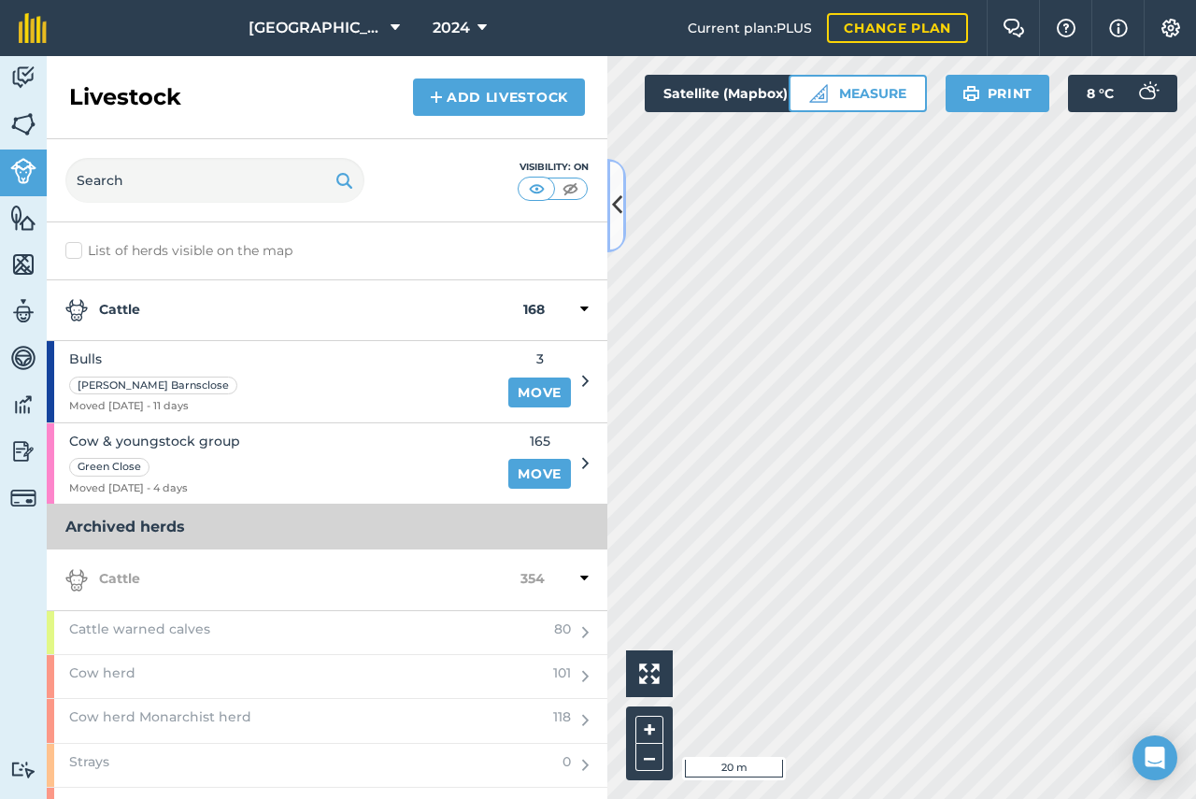
click at [621, 206] on icon at bounding box center [617, 205] width 10 height 33
